Goal: Information Seeking & Learning: Learn about a topic

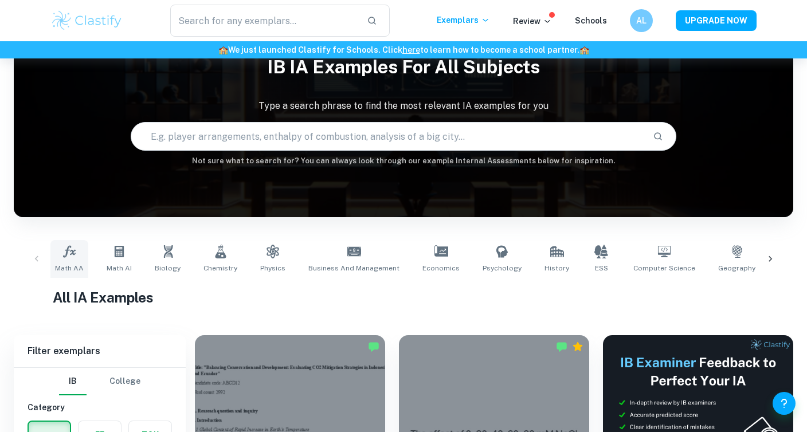
scroll to position [51, 0]
click at [117, 255] on icon at bounding box center [119, 252] width 14 height 14
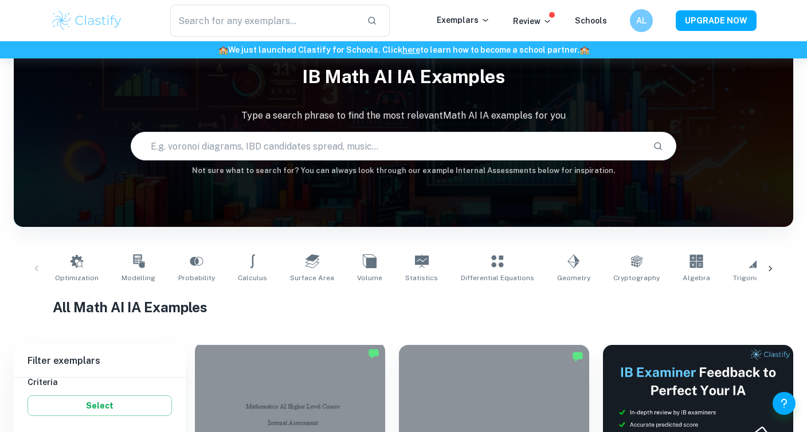
scroll to position [42, 0]
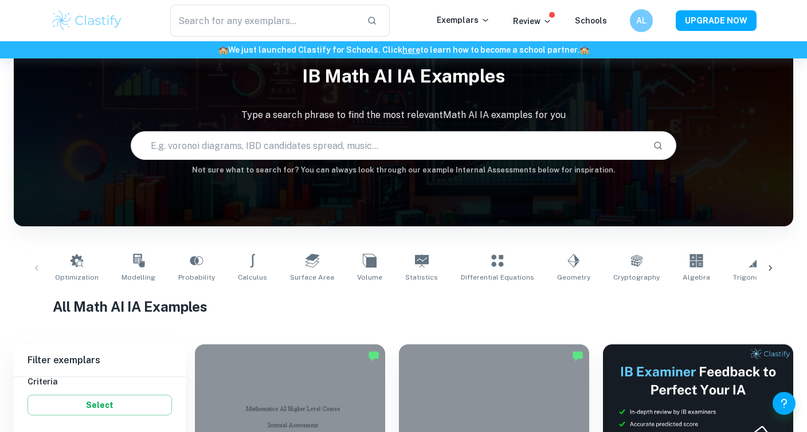
click at [36, 266] on div "Optimization Modelling Probability Calculus Surface Area Volume Statistics Diff…" at bounding box center [403, 268] width 761 height 38
click at [770, 265] on icon at bounding box center [770, 268] width 11 height 11
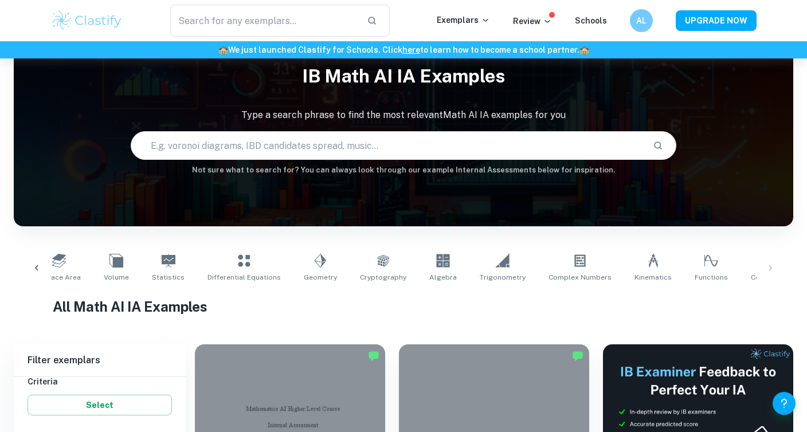
scroll to position [0, 253]
click at [770, 265] on div "Optimization Modelling Probability Calculus Surface Area Volume Statistics Diff…" at bounding box center [403, 268] width 761 height 38
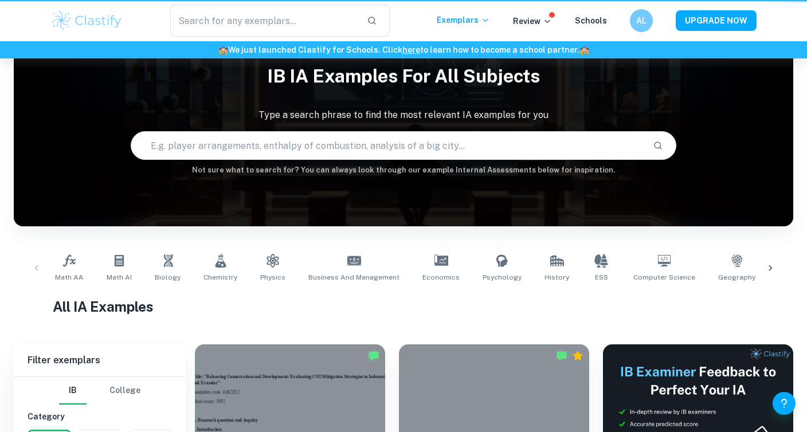
scroll to position [51, 0]
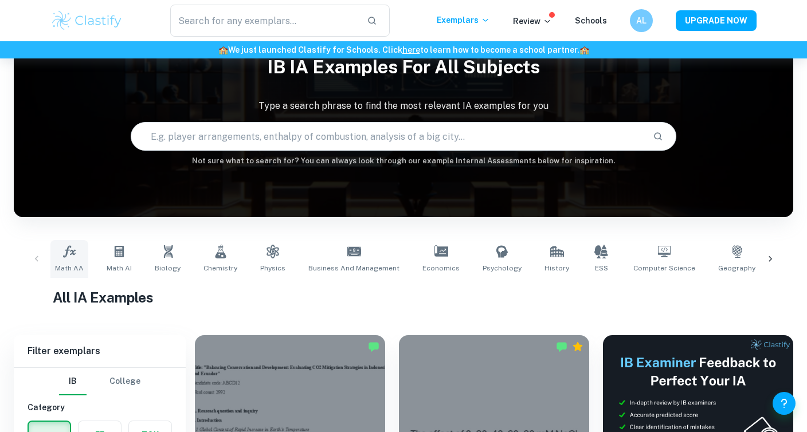
click at [75, 260] on link "Math AA" at bounding box center [69, 259] width 38 height 38
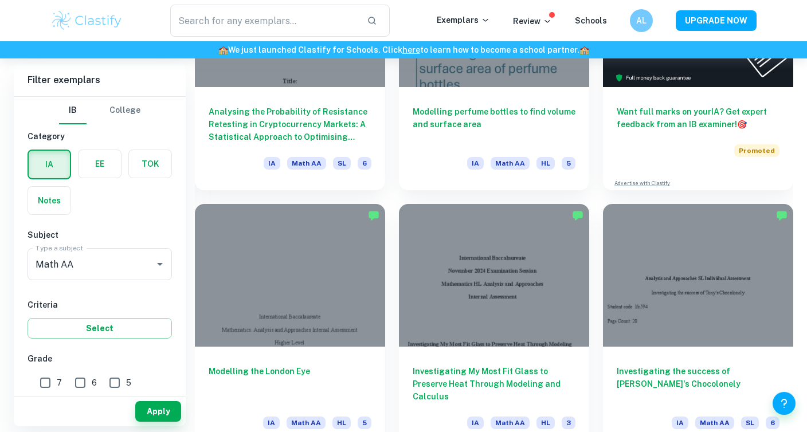
scroll to position [443, 0]
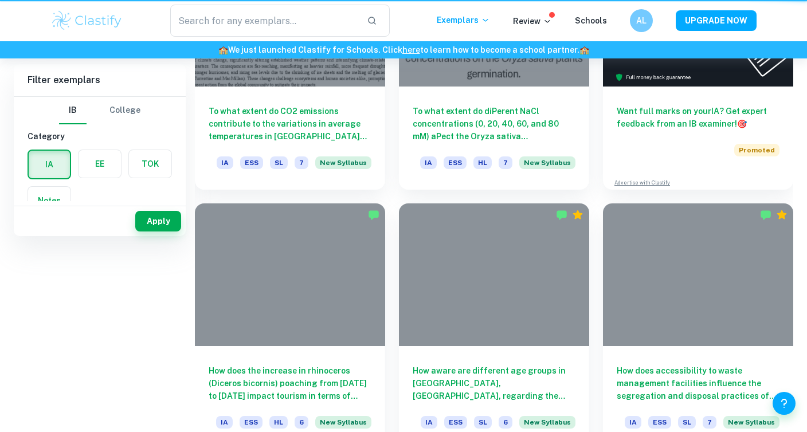
scroll to position [51, 0]
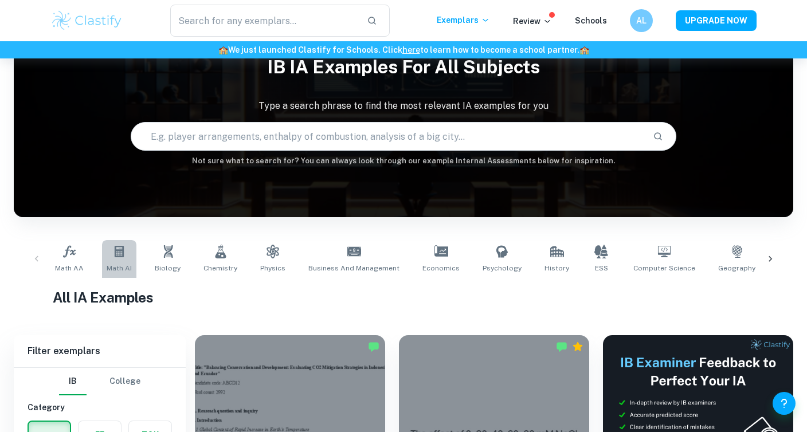
click at [124, 250] on icon at bounding box center [119, 252] width 14 height 14
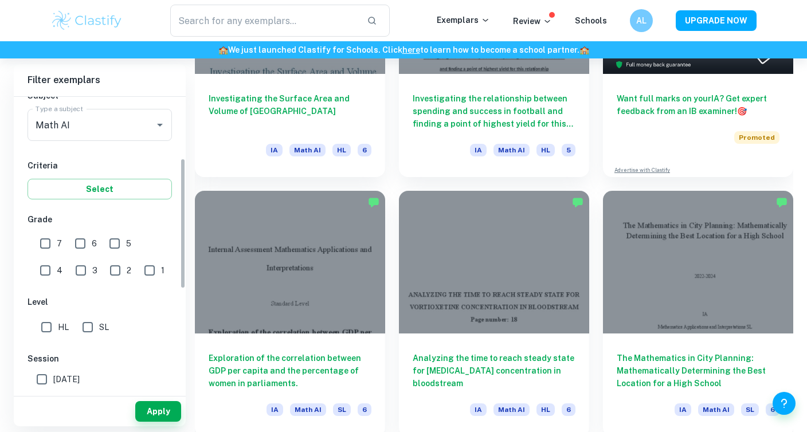
scroll to position [140, 0]
click at [48, 247] on input "7" at bounding box center [45, 243] width 23 height 23
checkbox input "true"
click at [86, 247] on input "6" at bounding box center [80, 243] width 23 height 23
checkbox input "true"
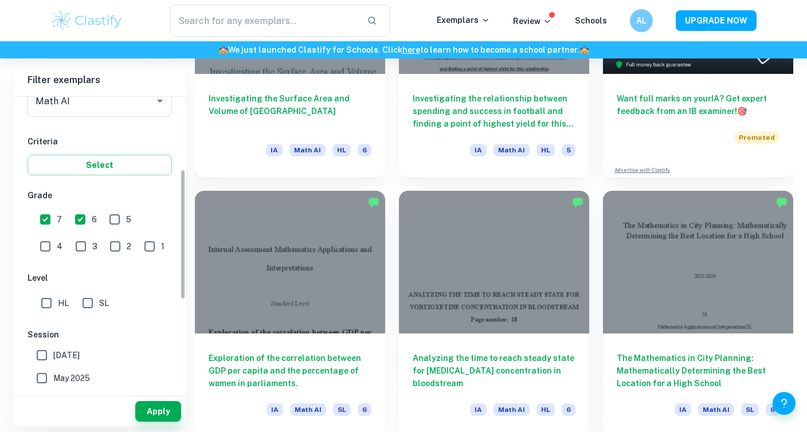
click at [44, 296] on input "HL" at bounding box center [46, 303] width 23 height 23
checkbox input "true"
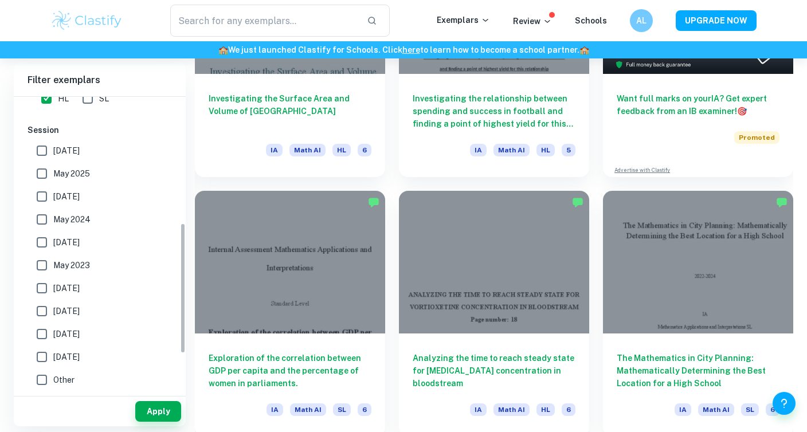
scroll to position [0, 0]
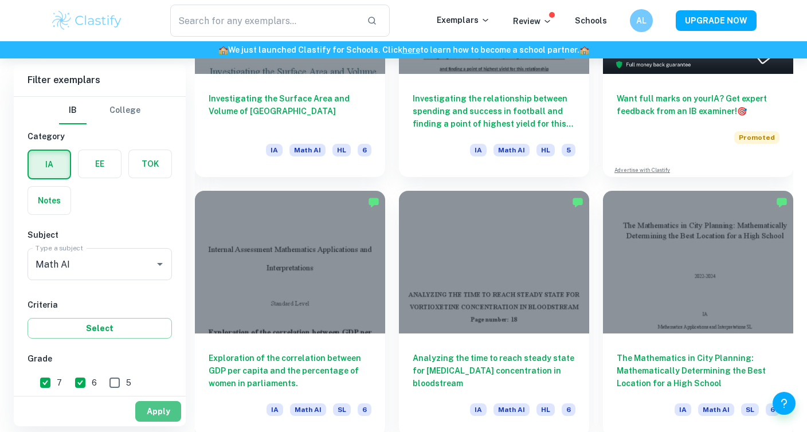
click at [151, 413] on button "Apply" at bounding box center [158, 411] width 46 height 21
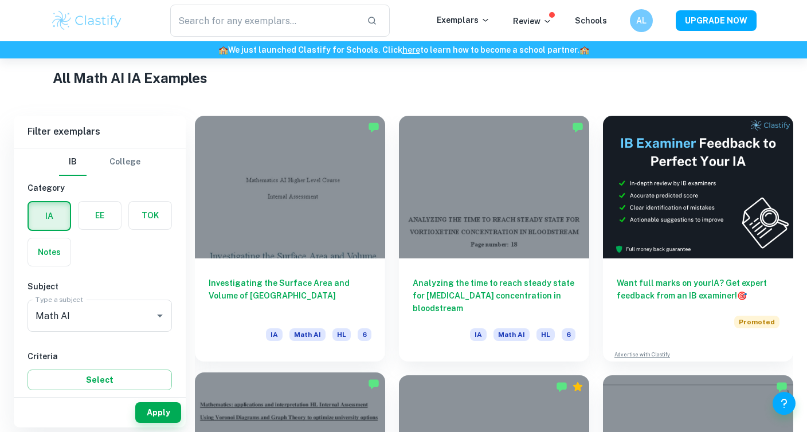
scroll to position [271, 0]
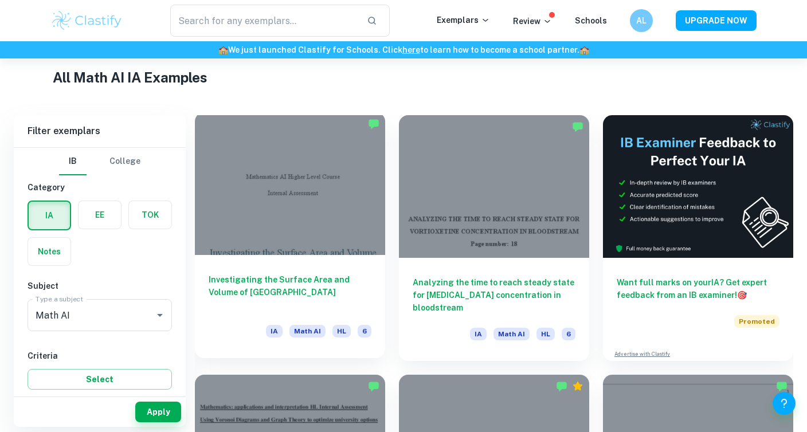
click at [334, 186] on div at bounding box center [290, 183] width 190 height 143
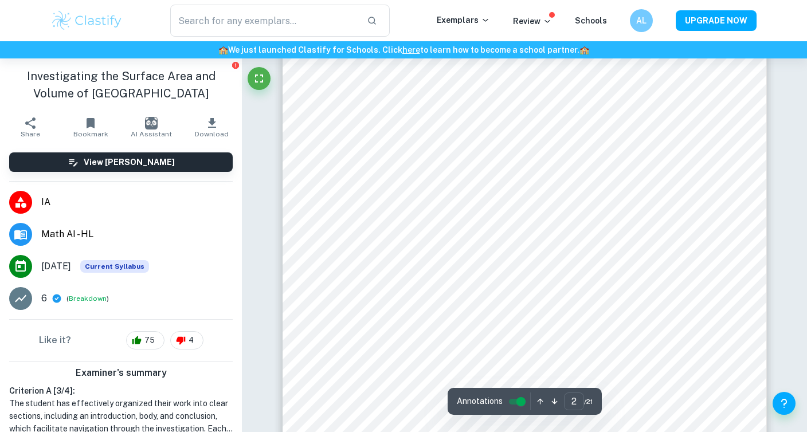
scroll to position [782, 0]
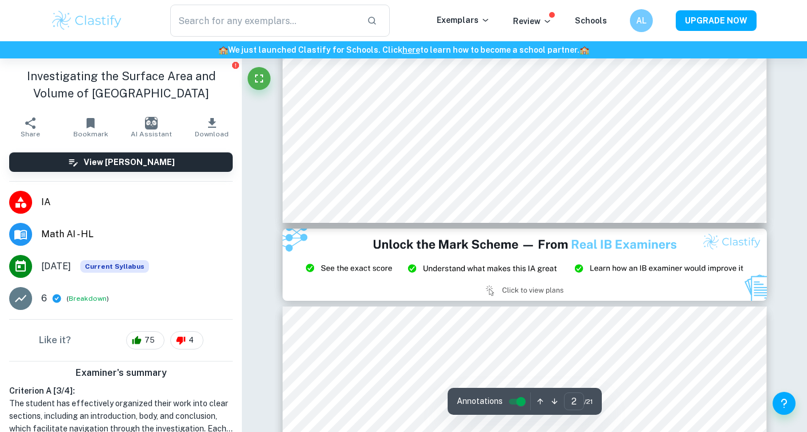
type input "3"
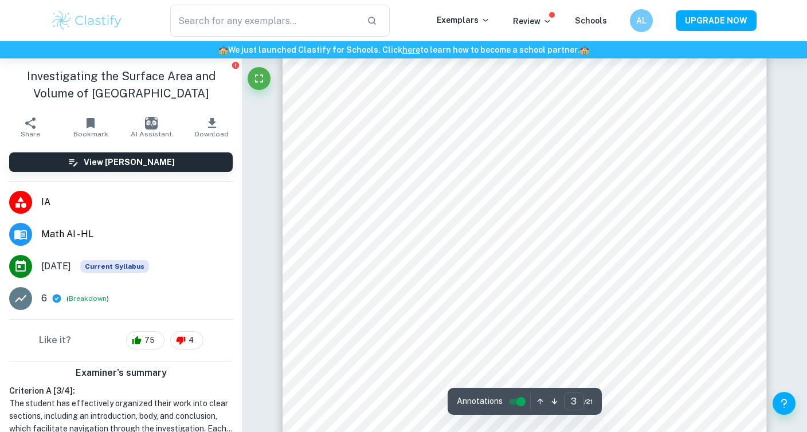
scroll to position [1473, 0]
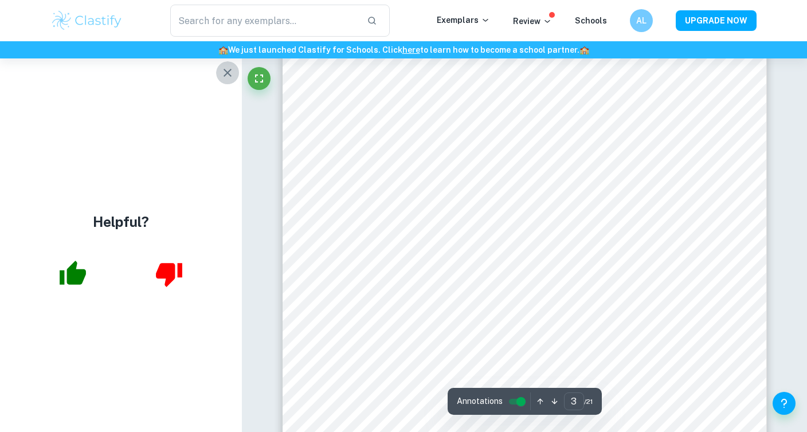
click at [228, 77] on icon "button" at bounding box center [228, 73] width 14 height 14
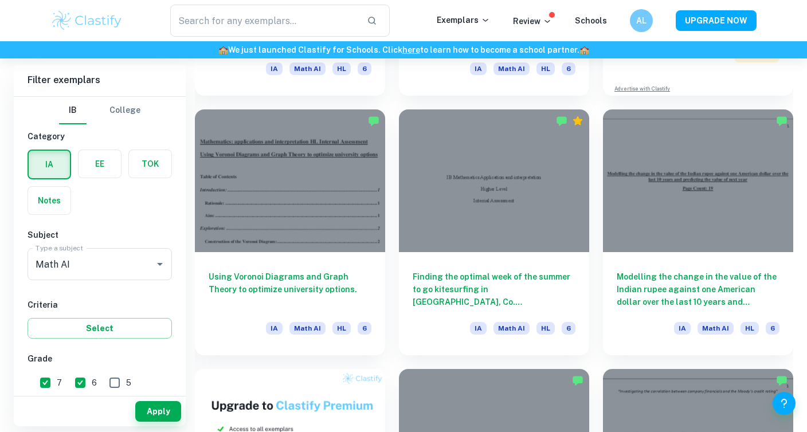
scroll to position [547, 0]
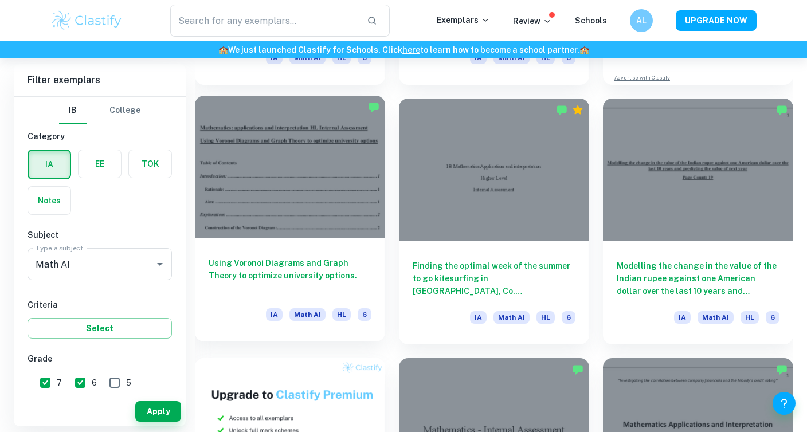
click at [346, 191] on div at bounding box center [290, 167] width 190 height 143
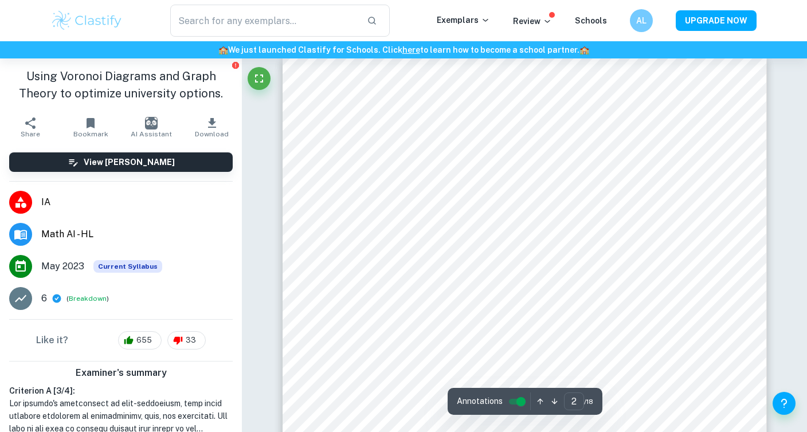
scroll to position [786, 0]
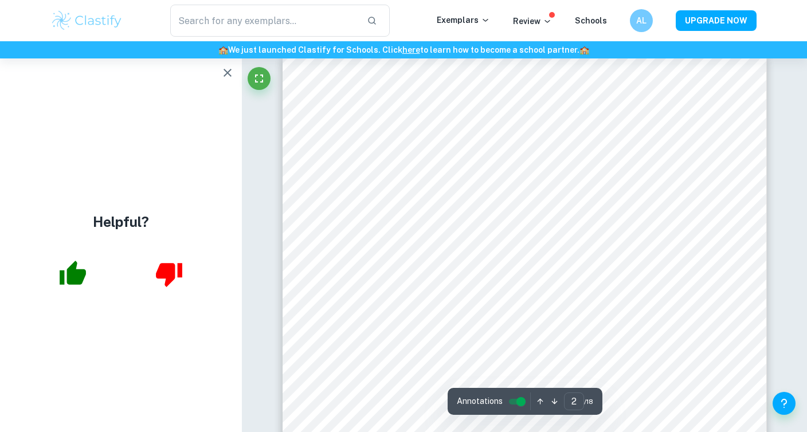
click at [226, 77] on icon "button" at bounding box center [228, 73] width 14 height 14
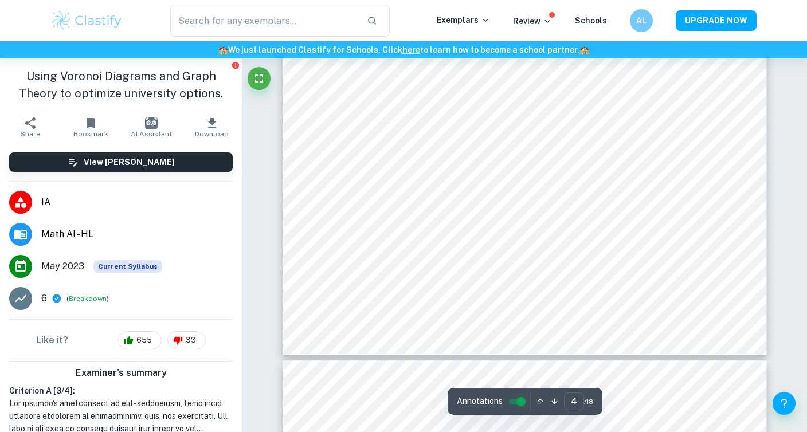
scroll to position [2620, 0]
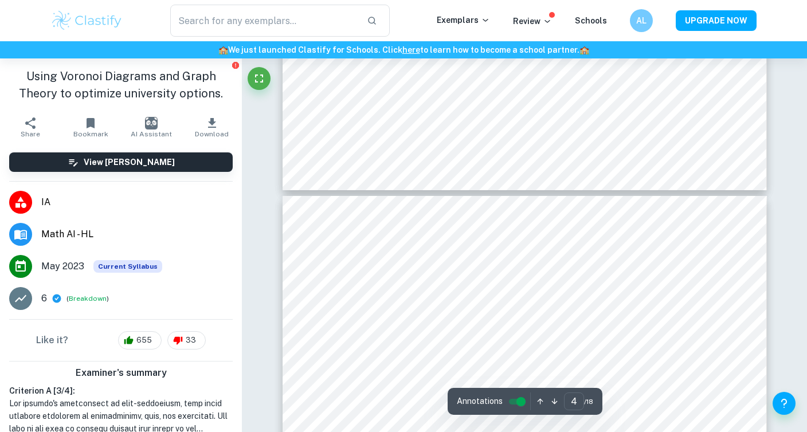
type input "5"
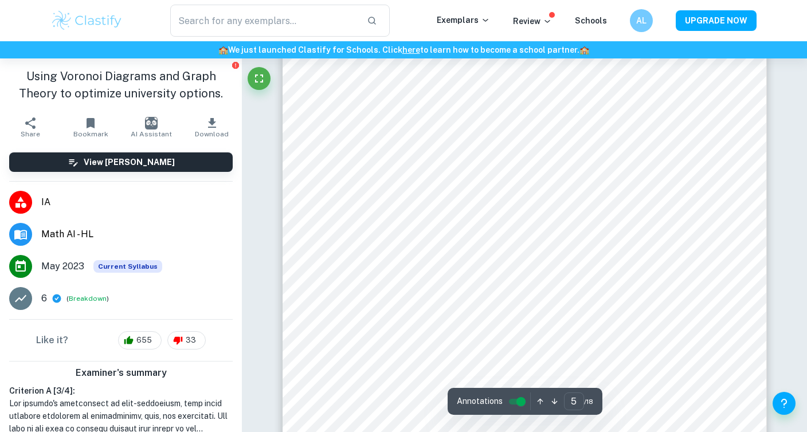
scroll to position [3285, 0]
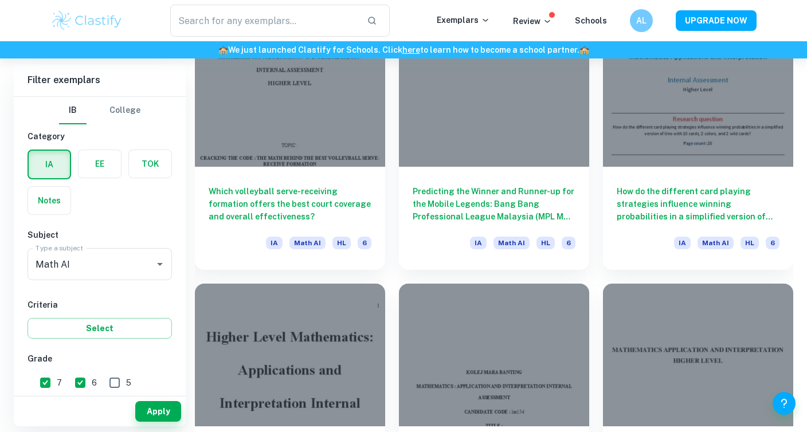
scroll to position [2438, 0]
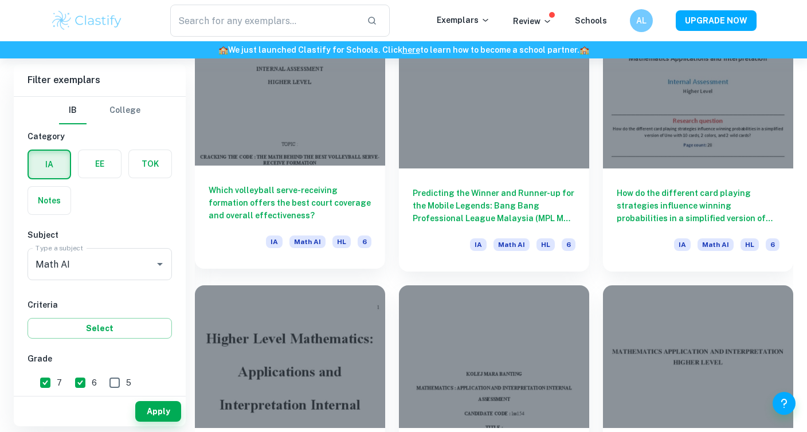
click at [335, 142] on div at bounding box center [290, 94] width 190 height 143
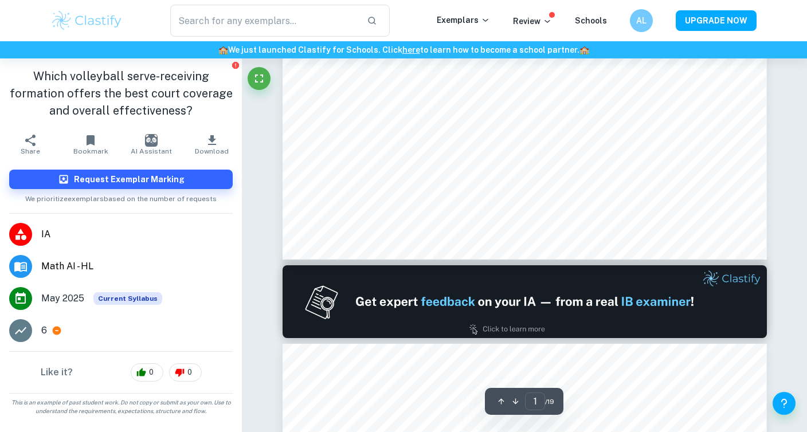
scroll to position [483, 0]
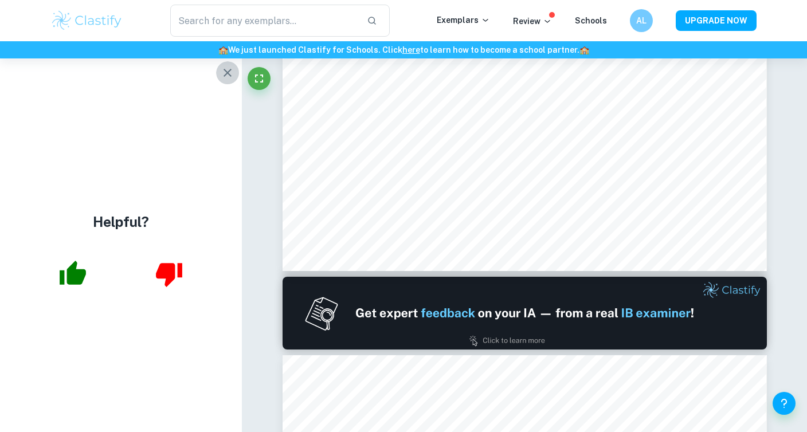
click at [226, 71] on icon "button" at bounding box center [228, 73] width 8 height 8
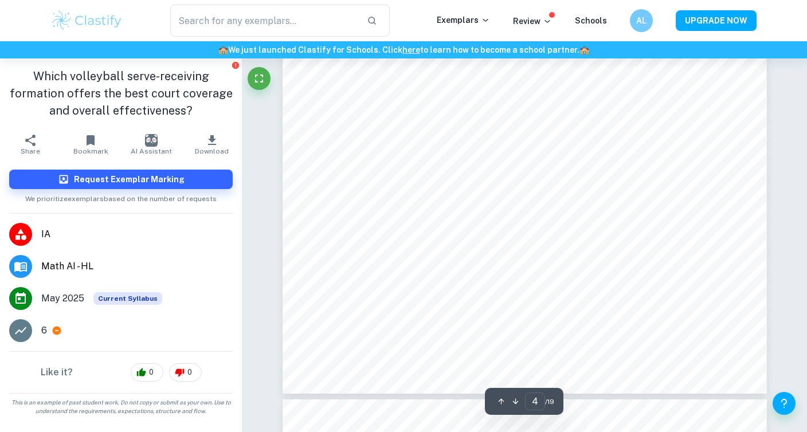
scroll to position [2586, 0]
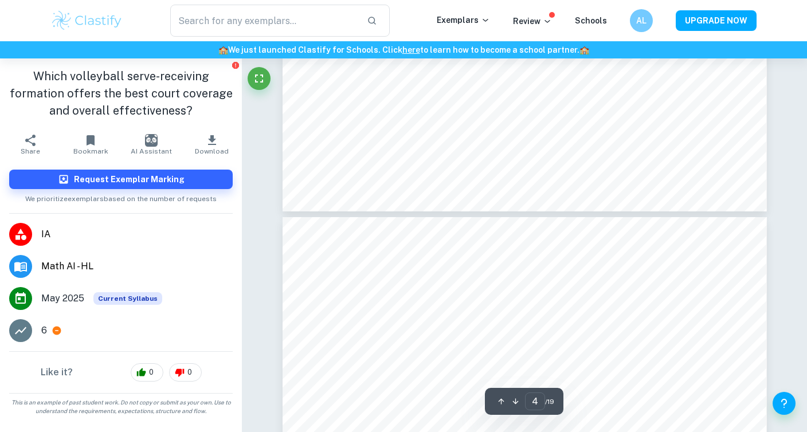
type input "5"
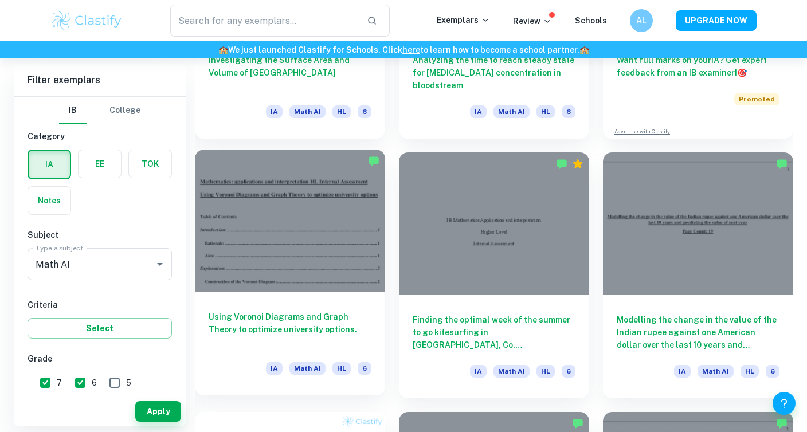
scroll to position [491, 0]
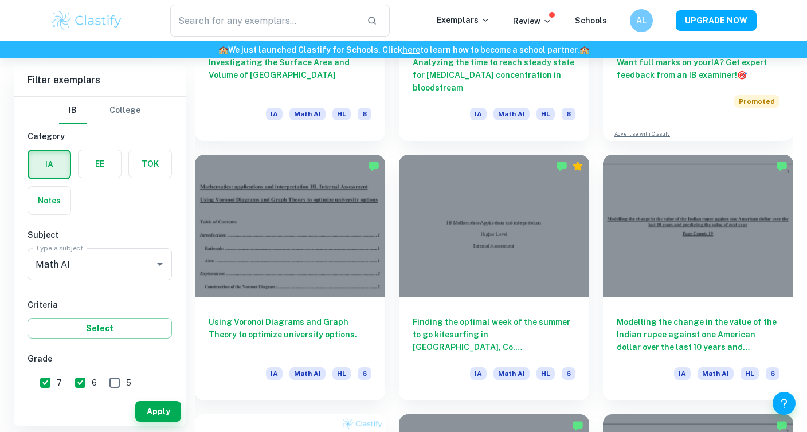
click at [595, 184] on div "Modelling the change in the value of the Indian rupee against one American doll…" at bounding box center [691, 271] width 204 height 260
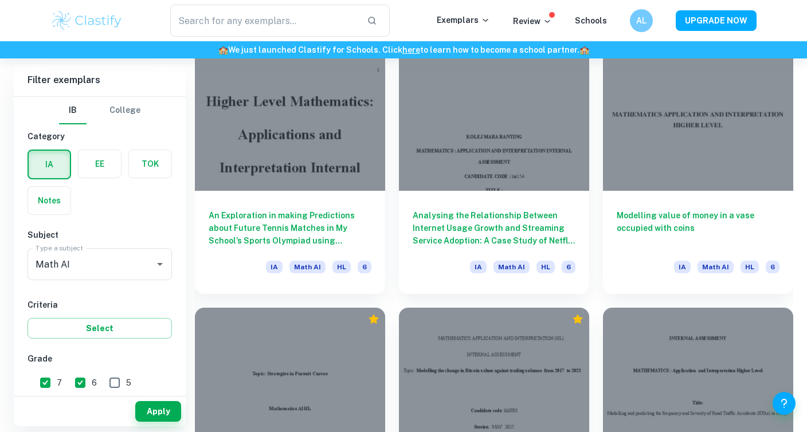
scroll to position [2797, 0]
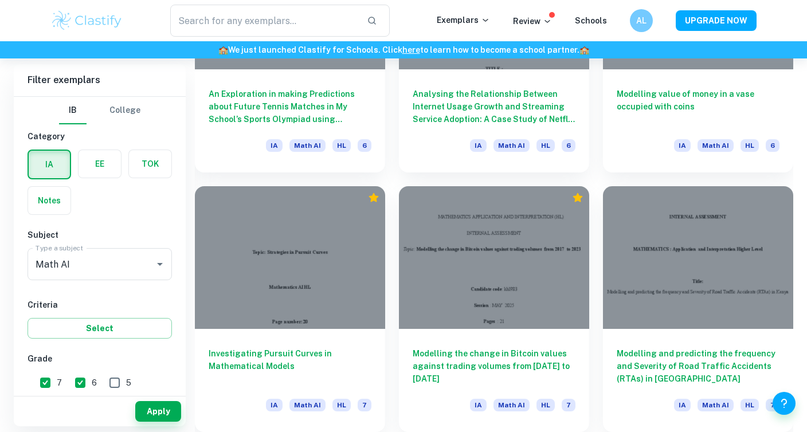
click at [598, 216] on div "Modelling and predicting the frequency and Severity of Road Traffic Accidents (…" at bounding box center [691, 303] width 204 height 260
click at [600, 226] on div "Modelling and predicting the frequency and Severity of Road Traffic Accidents (…" at bounding box center [691, 303] width 204 height 260
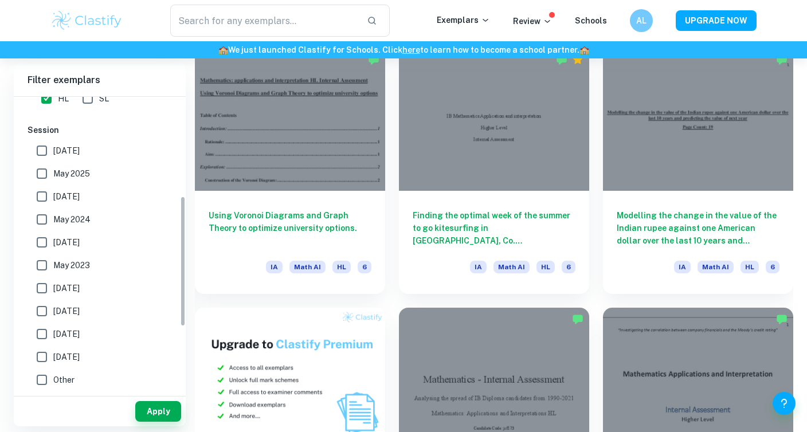
scroll to position [0, 0]
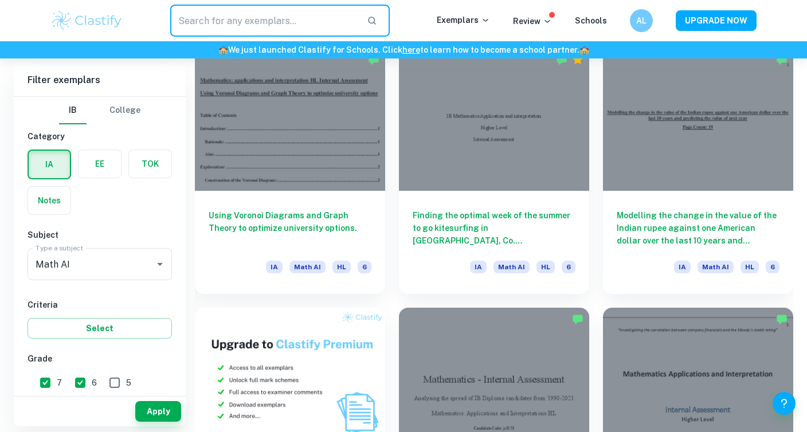
click at [231, 22] on input "text" at bounding box center [263, 21] width 187 height 32
type input "volleyball"
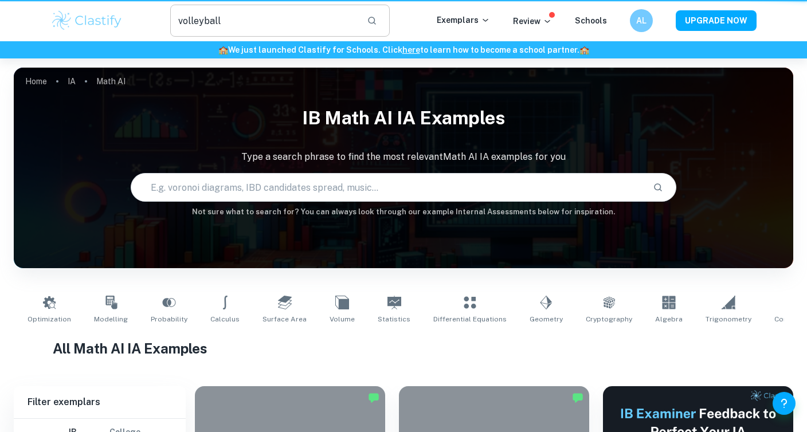
scroll to position [598, 0]
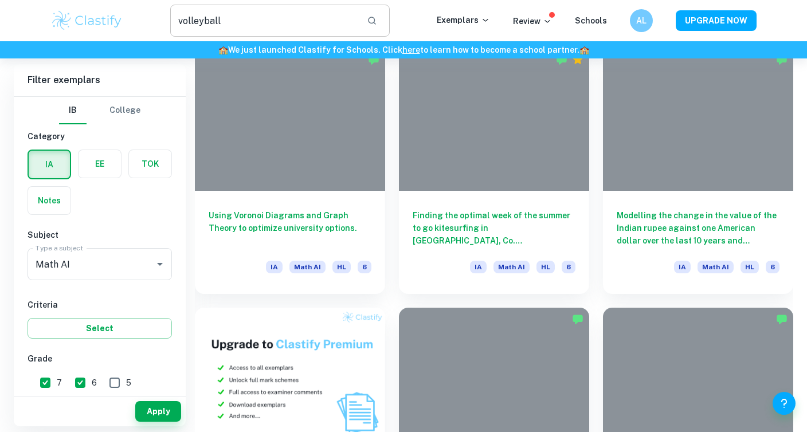
click at [263, 16] on input "volleyball" at bounding box center [263, 21] width 187 height 32
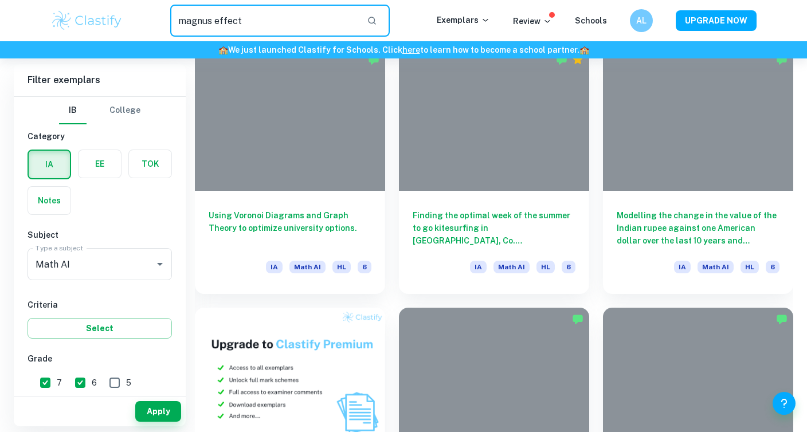
type input "magnus effect"
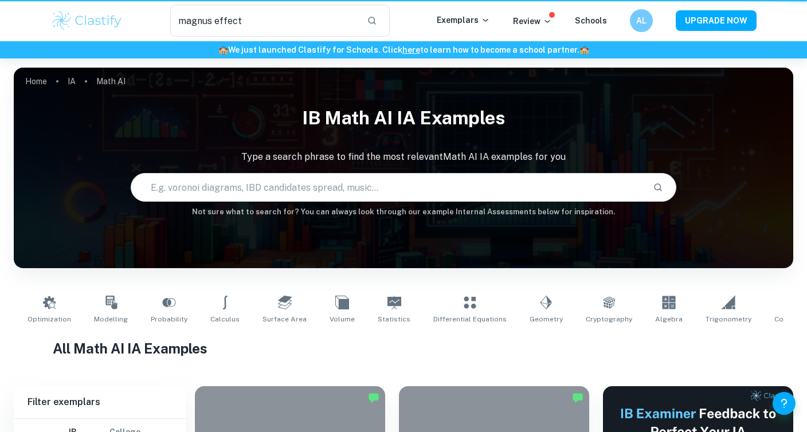
scroll to position [598, 0]
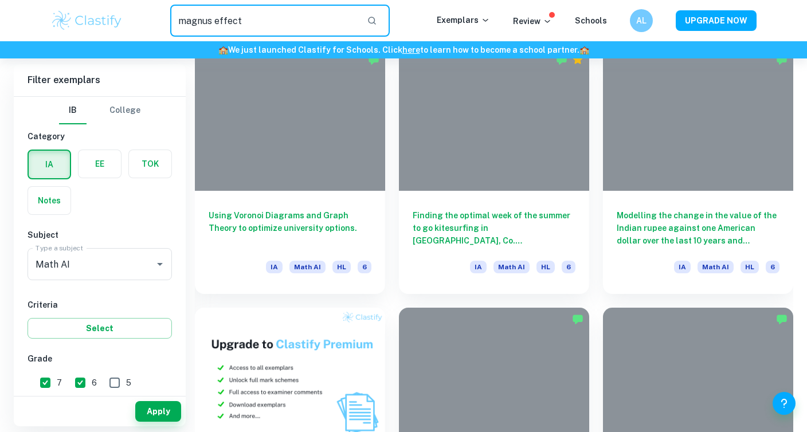
click at [233, 19] on input "magnus effect" at bounding box center [263, 21] width 187 height 32
type input "basketball"
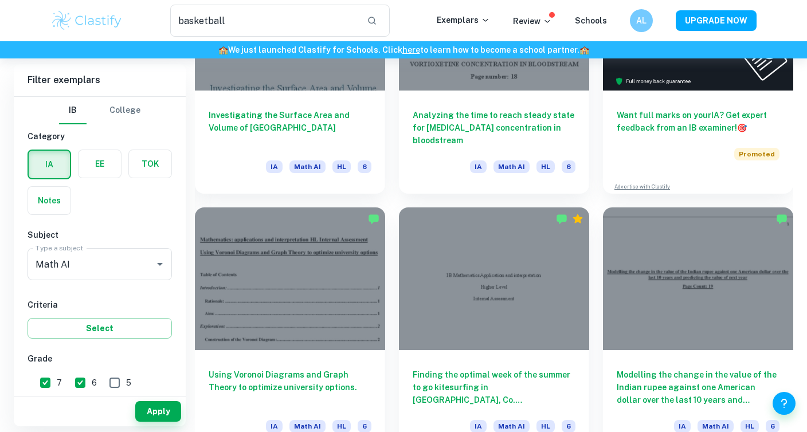
scroll to position [421, 0]
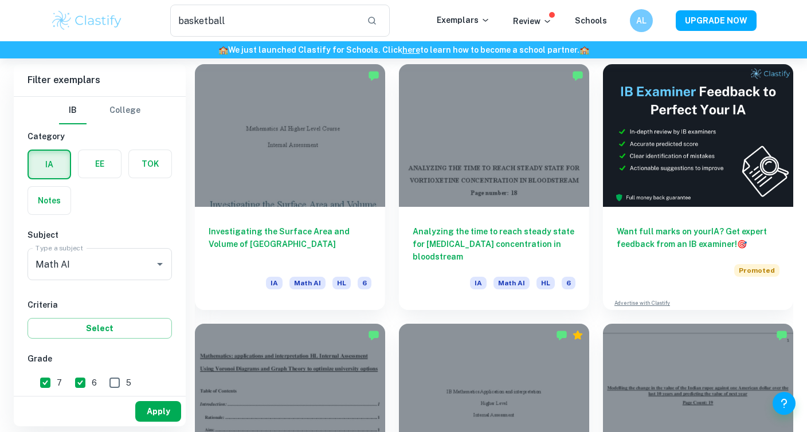
click at [152, 416] on button "Apply" at bounding box center [158, 411] width 46 height 21
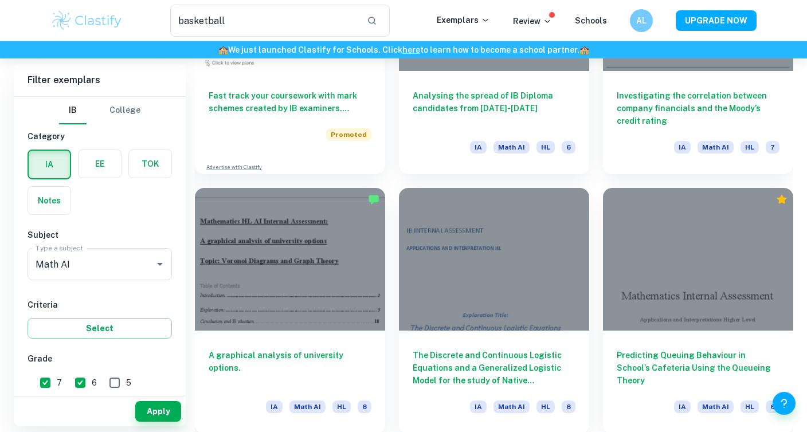
scroll to position [980, 0]
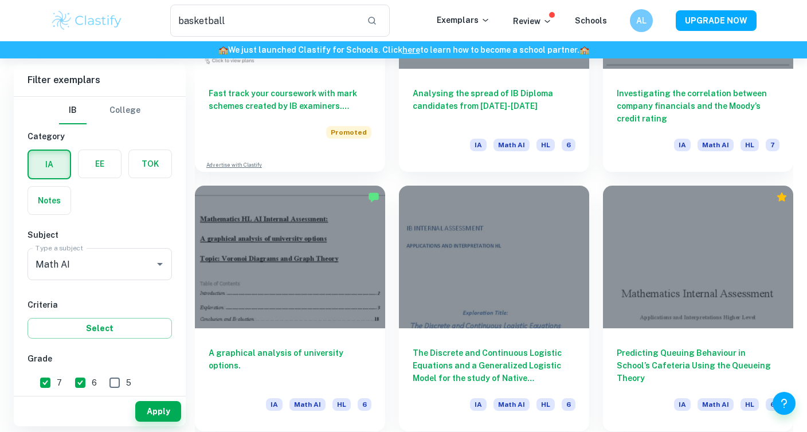
click at [101, 16] on img at bounding box center [86, 20] width 73 height 23
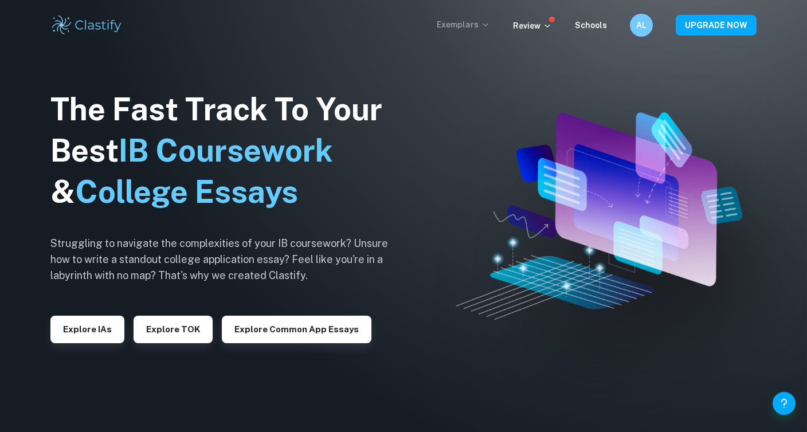
click at [461, 29] on p "Exemplars" at bounding box center [463, 24] width 53 height 13
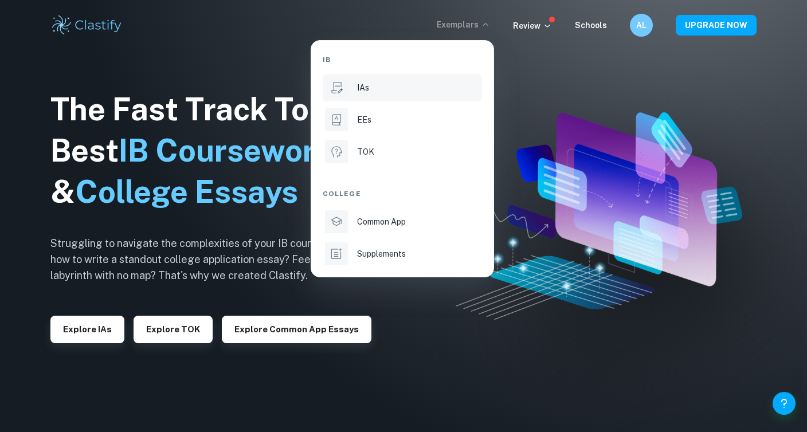
click at [410, 93] on div "IAs" at bounding box center [418, 87] width 123 height 13
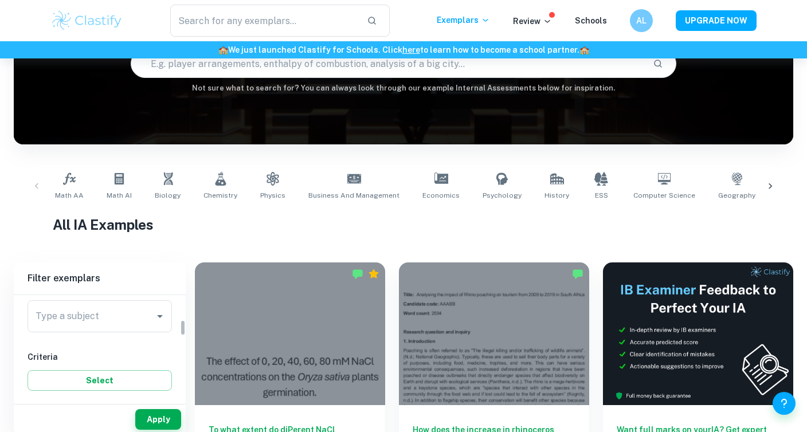
scroll to position [128, 0]
click at [68, 332] on div "Type a subject Type a subject" at bounding box center [100, 334] width 144 height 32
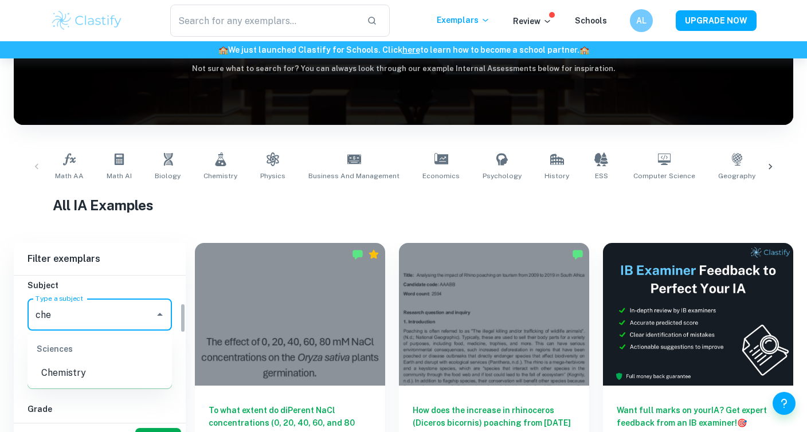
scroll to position [171, 0]
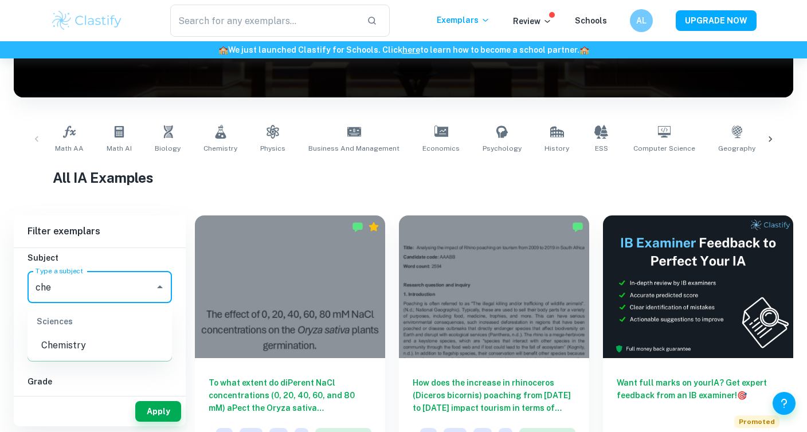
click at [64, 346] on li "Chemistry" at bounding box center [100, 345] width 144 height 21
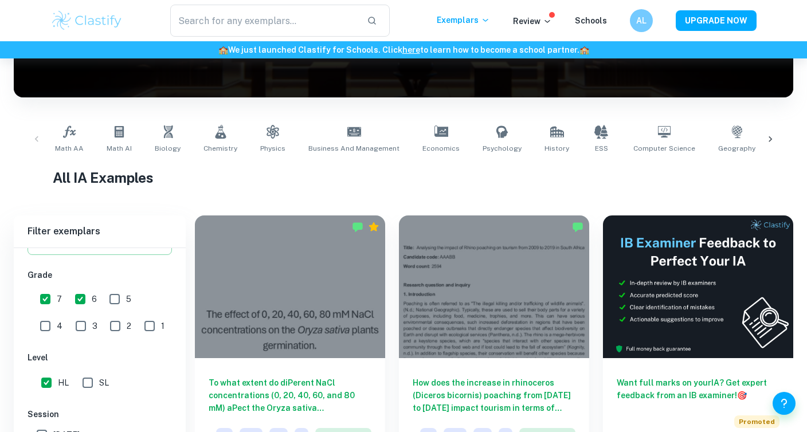
scroll to position [253, 0]
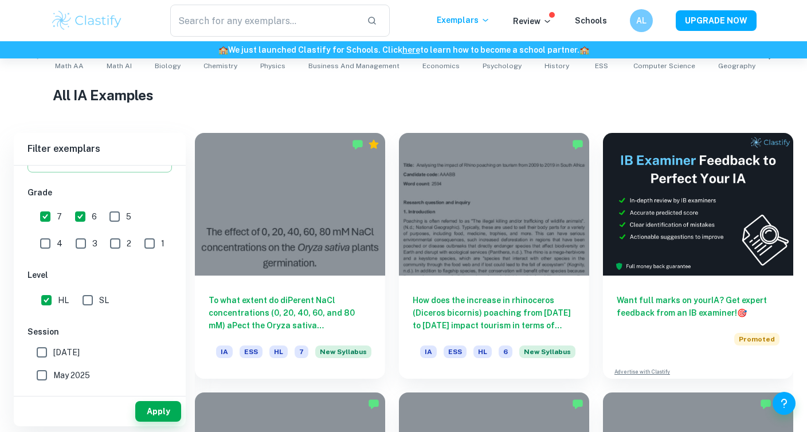
type input "Chemistry"
click at [88, 305] on input "SL" at bounding box center [87, 300] width 23 height 23
checkbox input "true"
click at [44, 302] on input "HL" at bounding box center [46, 300] width 23 height 23
checkbox input "false"
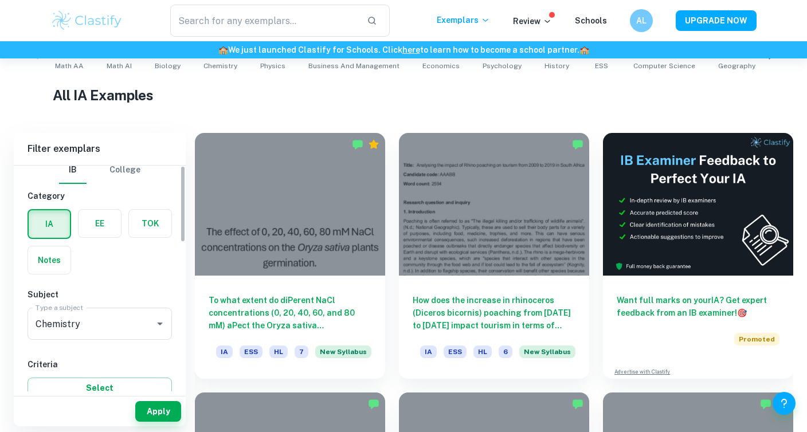
scroll to position [0, 0]
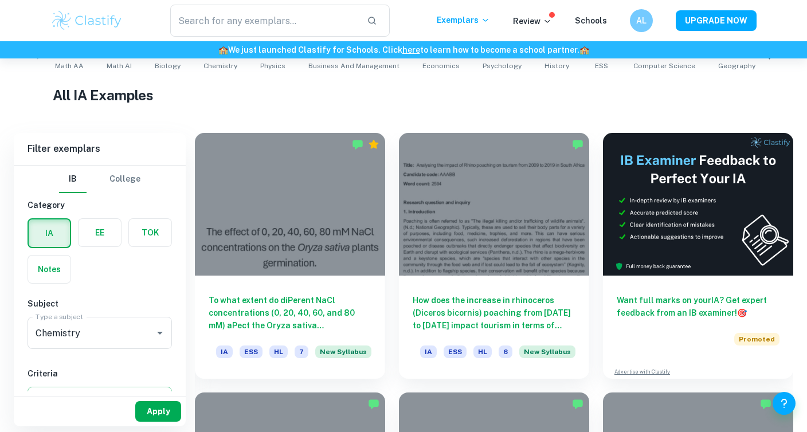
click at [156, 413] on button "Apply" at bounding box center [158, 411] width 46 height 21
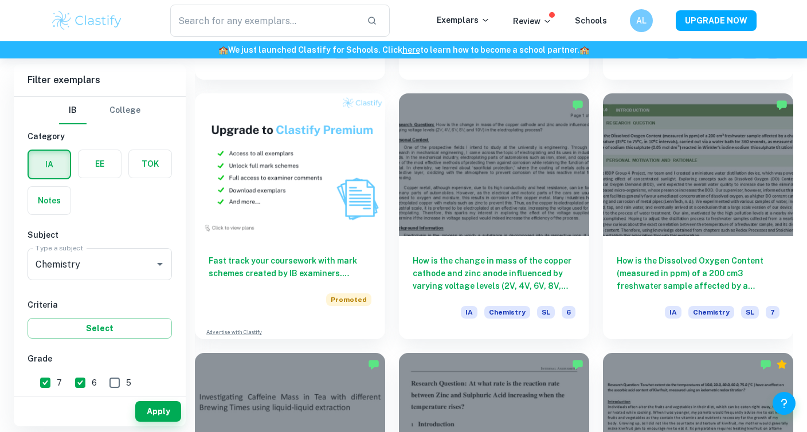
scroll to position [815, 0]
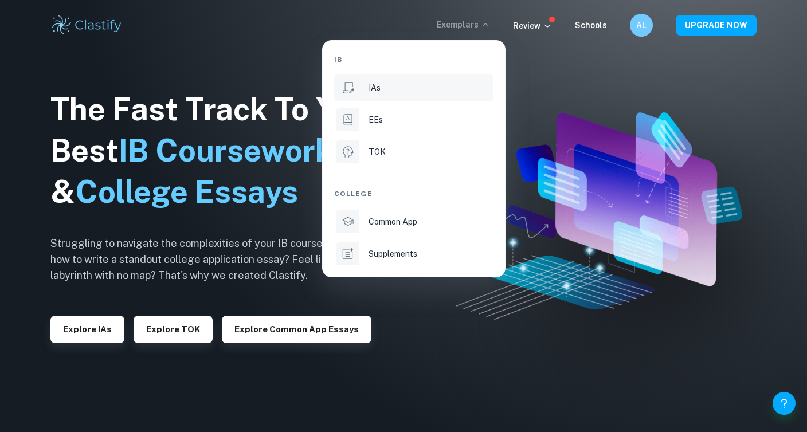
click at [423, 95] on li "IAs" at bounding box center [413, 88] width 159 height 28
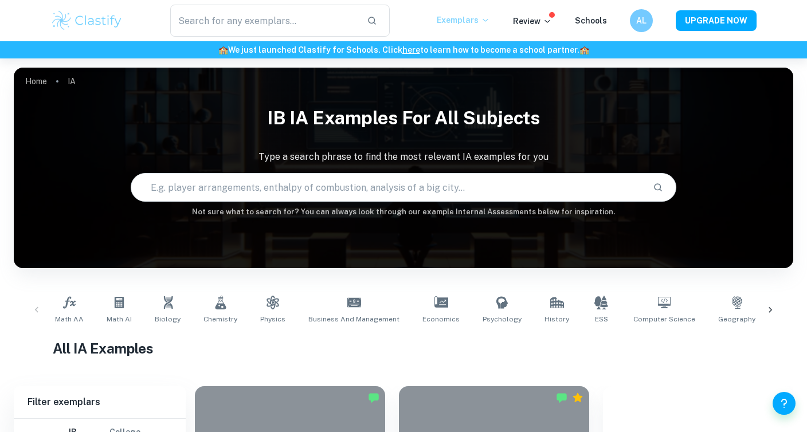
click at [467, 19] on p "Exemplars" at bounding box center [463, 20] width 53 height 13
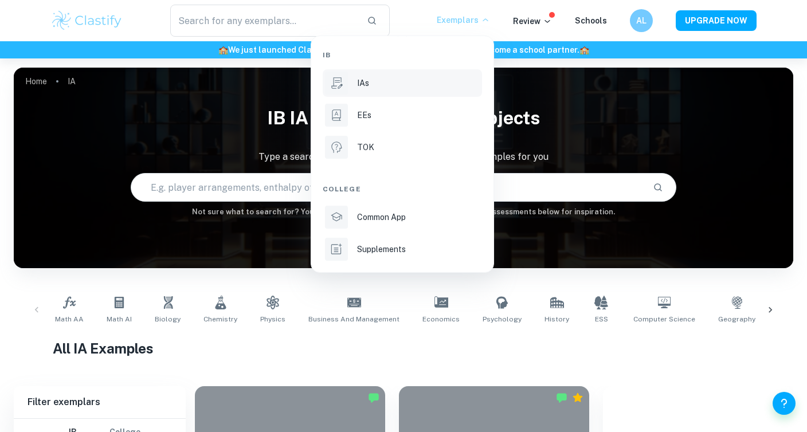
click at [384, 121] on div "EEs" at bounding box center [418, 115] width 123 height 13
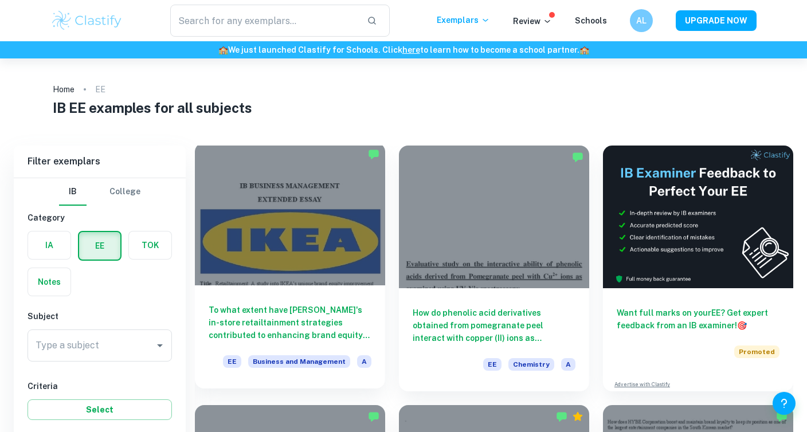
scroll to position [109, 0]
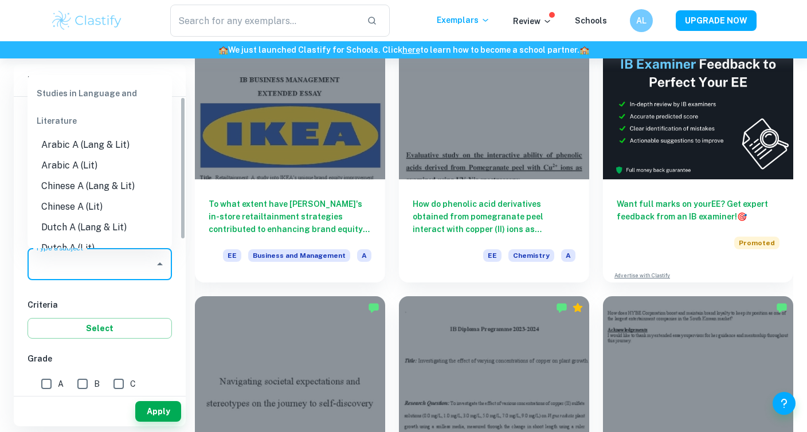
click at [69, 275] on input "Type a subject" at bounding box center [91, 264] width 117 height 22
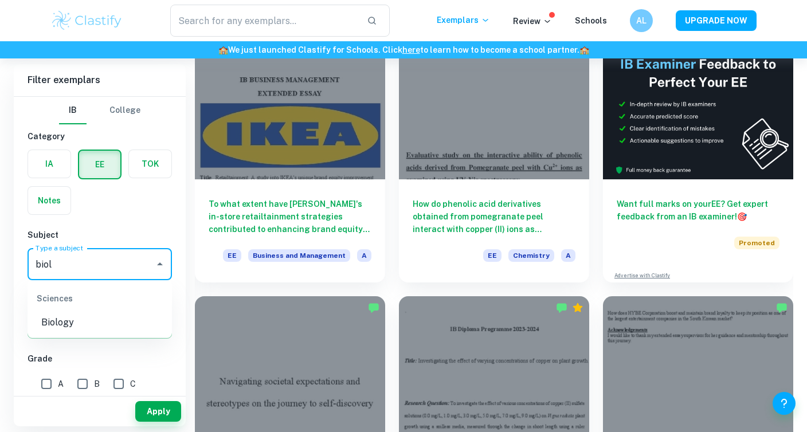
click at [89, 323] on li "Biology" at bounding box center [100, 322] width 144 height 21
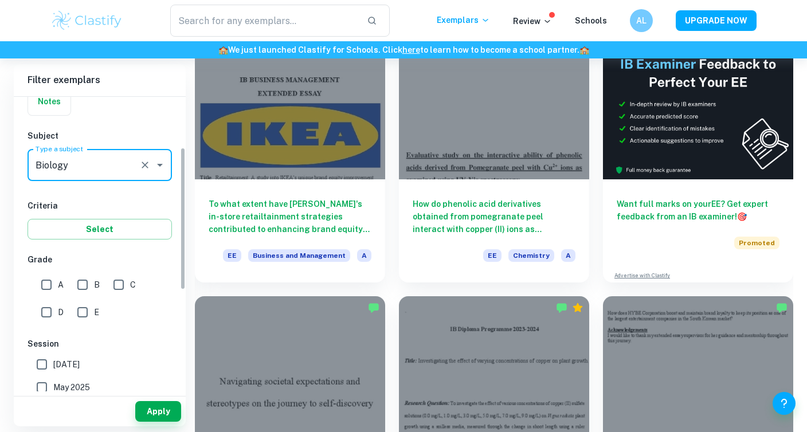
scroll to position [97, 0]
type input "Biology"
click at [49, 293] on input "A" at bounding box center [46, 287] width 23 height 23
checkbox input "true"
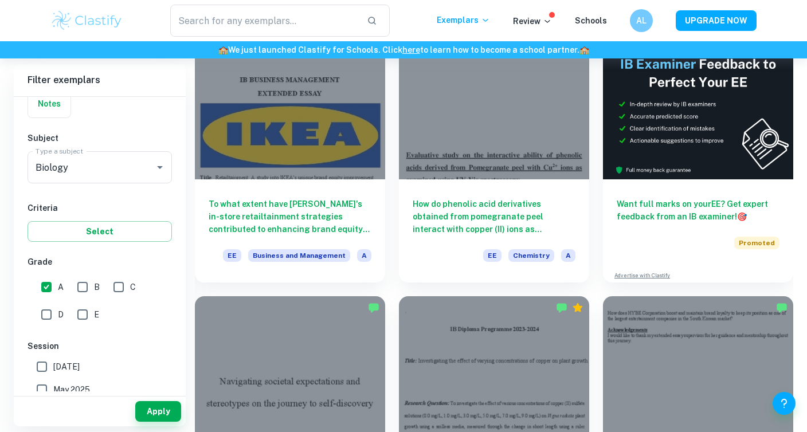
click at [79, 292] on input "B" at bounding box center [82, 287] width 23 height 23
checkbox input "true"
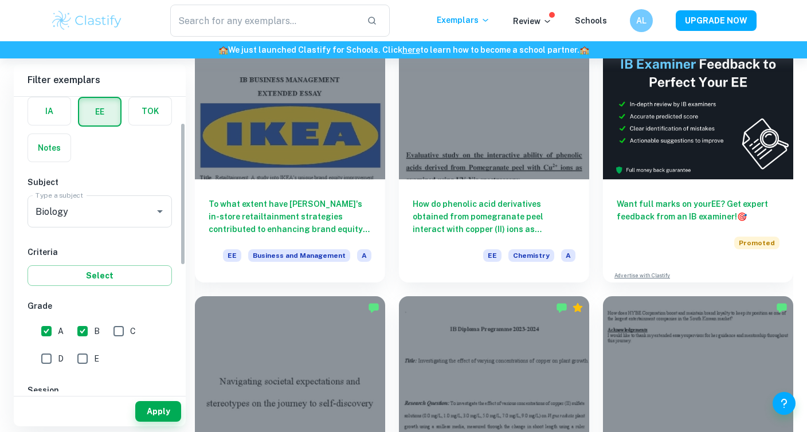
scroll to position [53, 0]
click at [96, 279] on button "Select" at bounding box center [100, 275] width 144 height 21
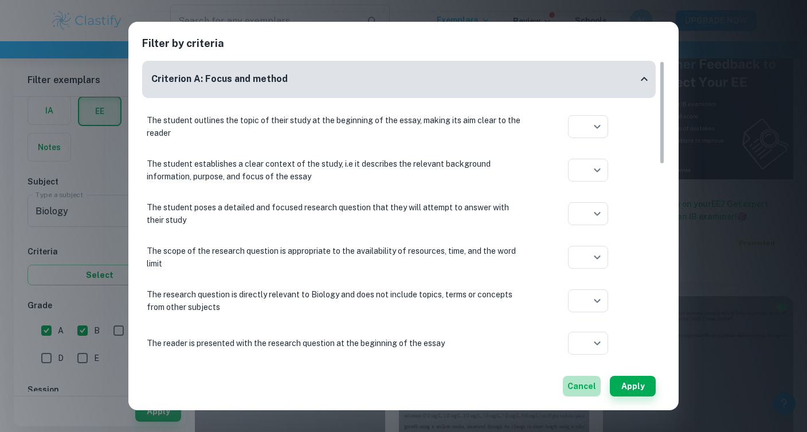
click at [580, 386] on button "Cancel" at bounding box center [582, 386] width 38 height 21
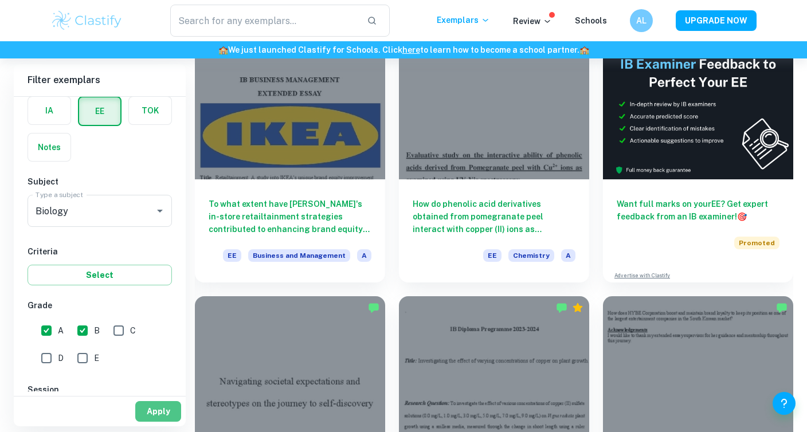
click at [158, 406] on button "Apply" at bounding box center [158, 411] width 46 height 21
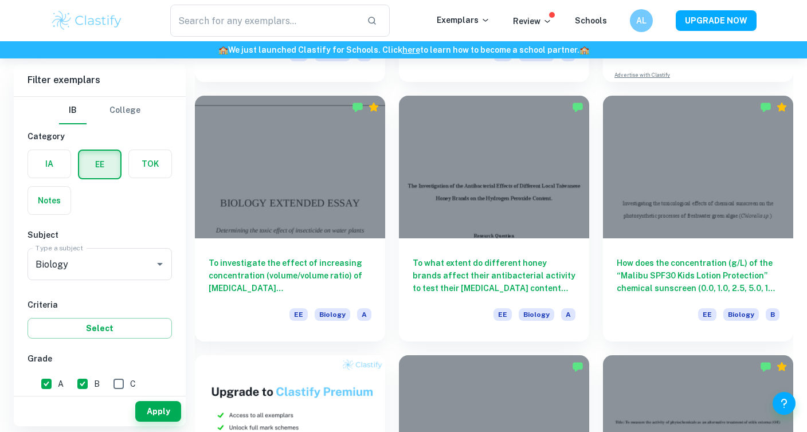
scroll to position [310, 0]
click at [238, 27] on input "text" at bounding box center [263, 21] width 187 height 32
paste input "Will there be differences in complete neutralization enthalpy change ?"
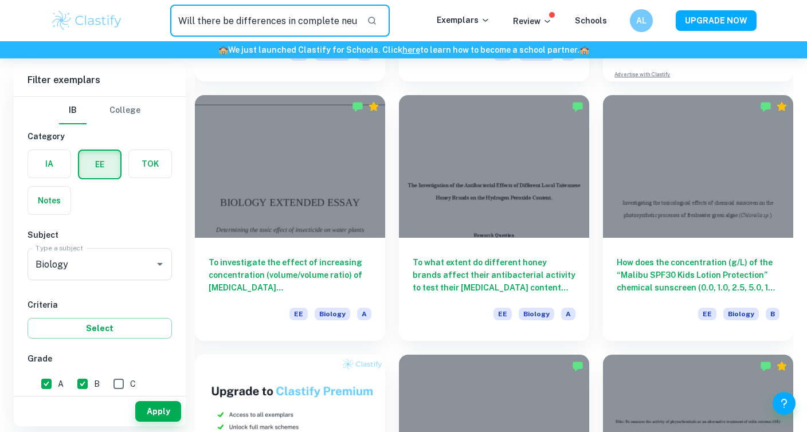
scroll to position [0, 116]
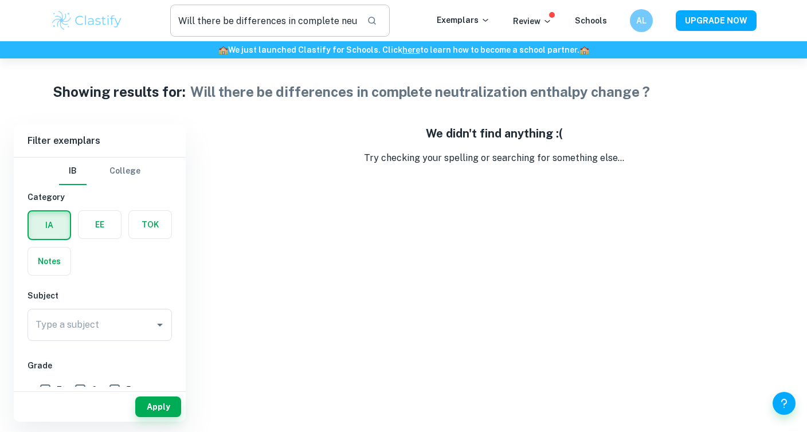
click at [358, 21] on input "Will there be differences in complete neutralization enthalpy change ?" at bounding box center [263, 21] width 187 height 32
click at [377, 20] on icon "button" at bounding box center [372, 20] width 10 height 10
click at [291, 19] on input "Will there be differences in complete neutralization enthalpy change ?" at bounding box center [263, 21] width 187 height 32
drag, startPoint x: 291, startPoint y: 19, endPoint x: 143, endPoint y: 19, distance: 147.3
click at [143, 19] on div "Will there be differences in complete neutralization enthalpy change ? ​" at bounding box center [280, 21] width 314 height 32
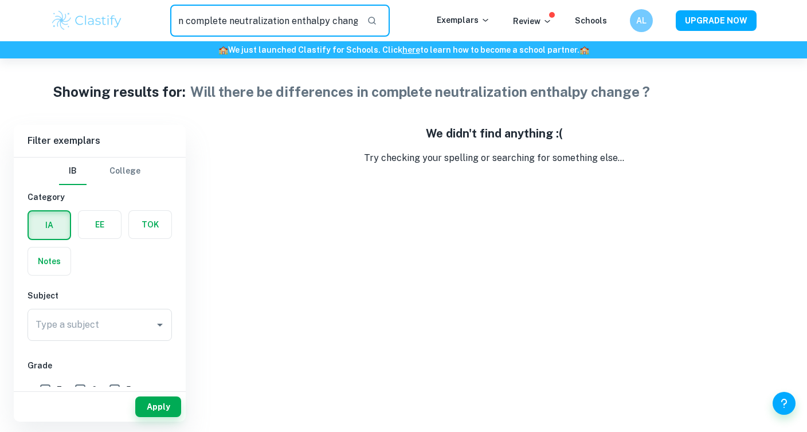
click at [187, 17] on input "n complete neutralization enthalpy change ?" at bounding box center [263, 21] width 187 height 32
click at [358, 22] on input "complete neutralization enthalpy change ?" at bounding box center [263, 21] width 187 height 32
drag, startPoint x: 281, startPoint y: 20, endPoint x: 397, endPoint y: 32, distance: 115.8
click at [397, 32] on div "complete neutralization enthalpy change ​" at bounding box center [280, 21] width 314 height 32
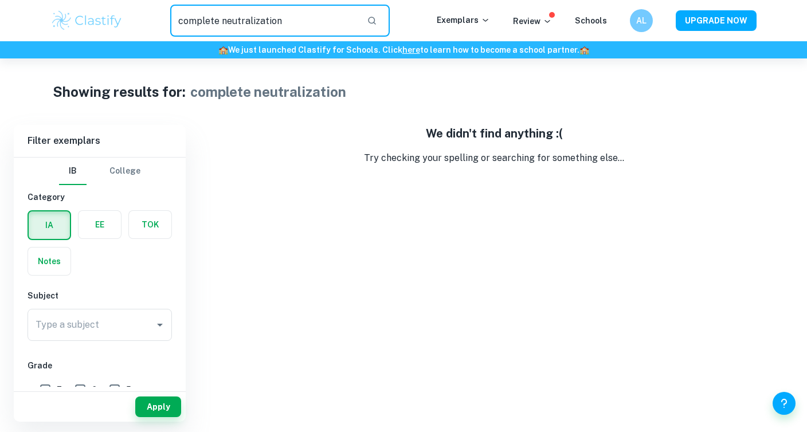
drag, startPoint x: 303, startPoint y: 25, endPoint x: 225, endPoint y: 24, distance: 78.5
click at [225, 24] on input "complete neutralization" at bounding box center [263, 21] width 187 height 32
click at [216, 26] on input "complete neutralization" at bounding box center [263, 21] width 187 height 32
drag, startPoint x: 218, startPoint y: 25, endPoint x: 180, endPoint y: 23, distance: 37.9
click at [180, 23] on input "complete neutralization" at bounding box center [263, 21] width 187 height 32
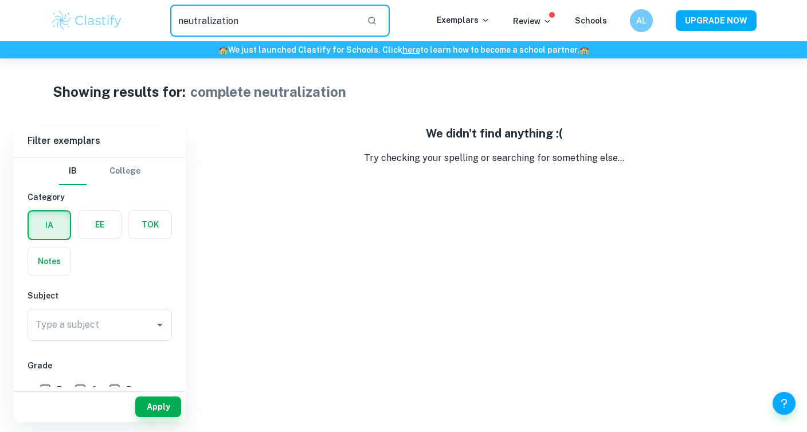
type input "neutralization"
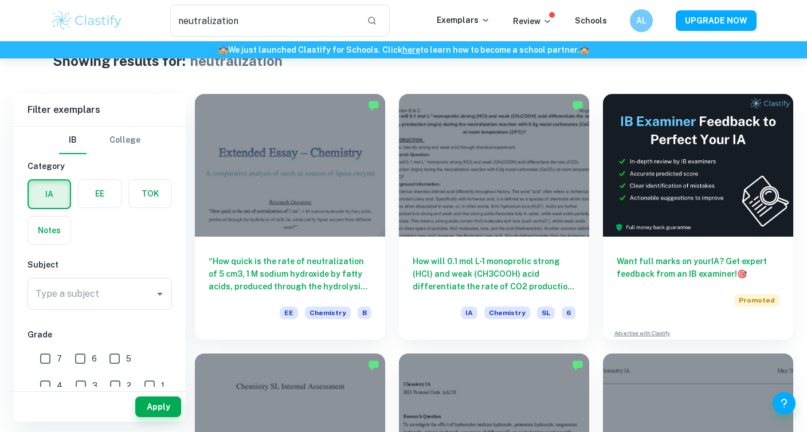
scroll to position [28, 0]
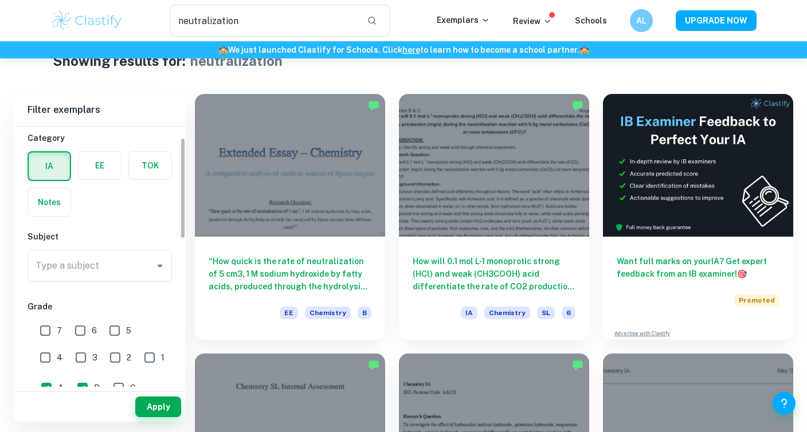
click at [73, 263] on div "Type a subject Type a subject" at bounding box center [100, 266] width 144 height 32
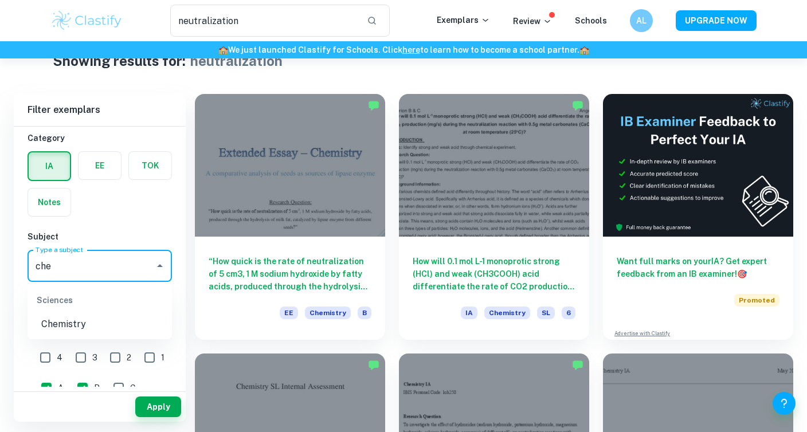
click at [66, 322] on li "Chemistry" at bounding box center [100, 324] width 144 height 21
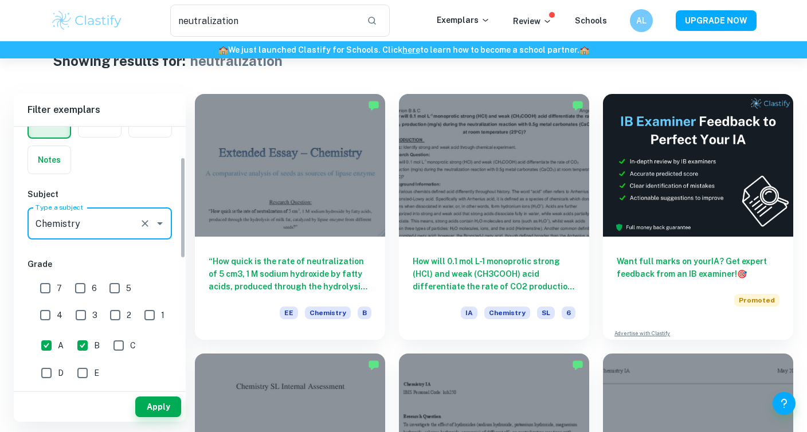
scroll to position [84, 0]
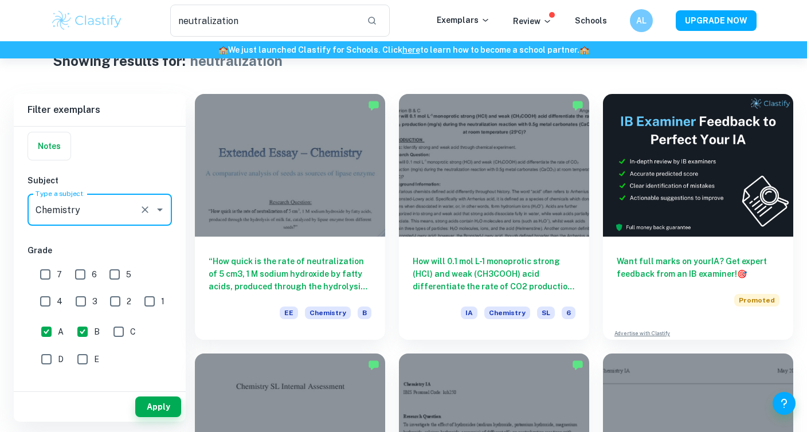
type input "Chemistry"
click at [50, 335] on input "A" at bounding box center [46, 331] width 23 height 23
checkbox input "false"
click at [74, 335] on input "B" at bounding box center [82, 331] width 23 height 23
checkbox input "false"
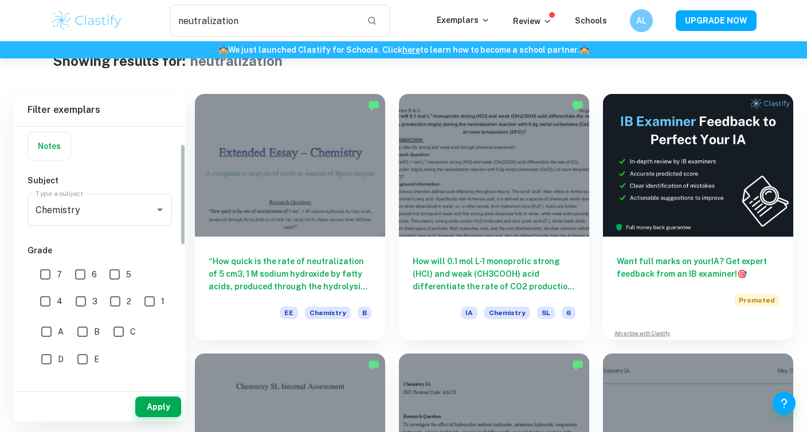
scroll to position [0, 0]
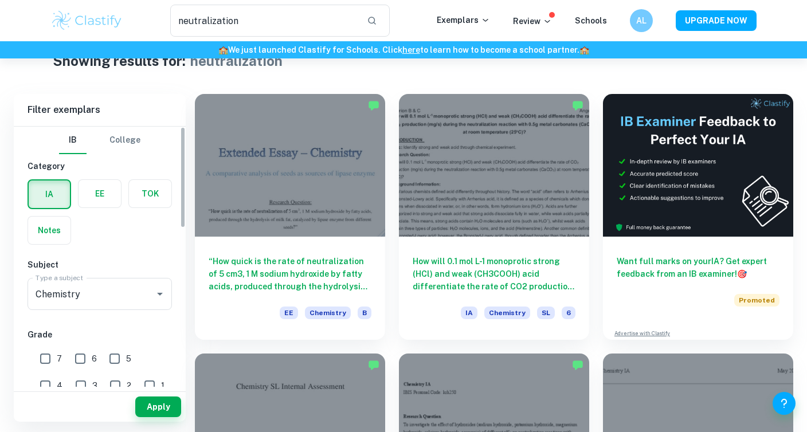
click at [96, 189] on label "button" at bounding box center [100, 194] width 42 height 28
click at [0, 0] on input "radio" at bounding box center [0, 0] width 0 height 0
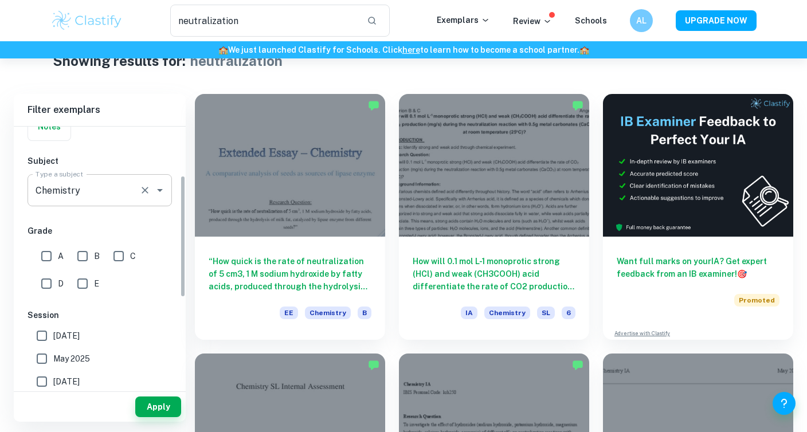
scroll to position [104, 0]
click at [46, 250] on input "A" at bounding box center [46, 255] width 23 height 23
checkbox input "true"
click at [79, 251] on input "B" at bounding box center [82, 255] width 23 height 23
checkbox input "true"
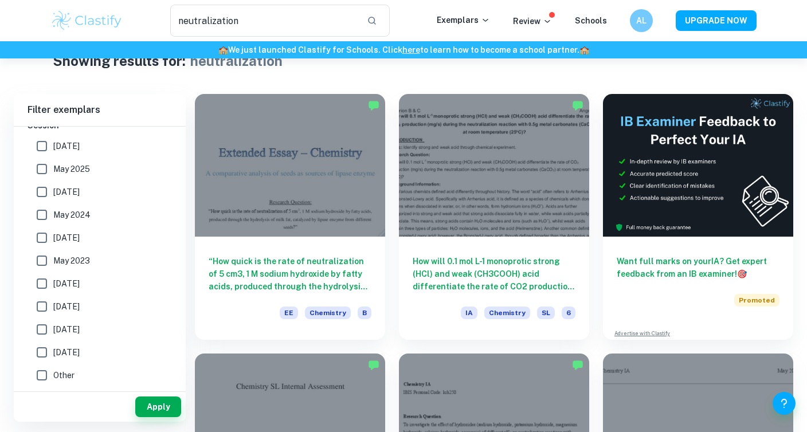
scroll to position [0, 0]
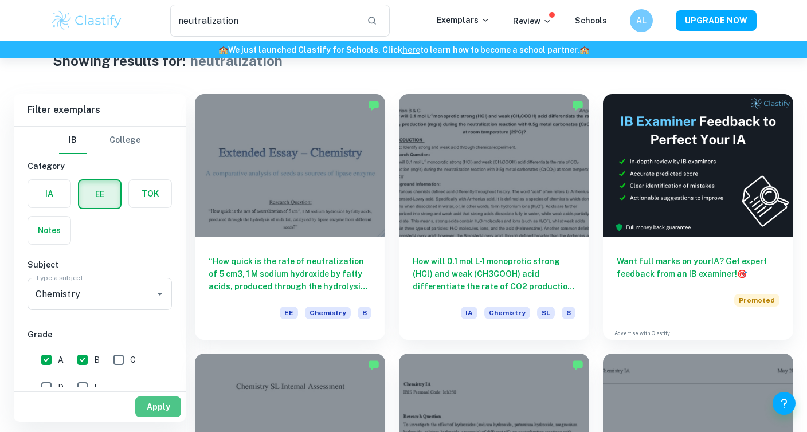
click at [149, 400] on button "Apply" at bounding box center [158, 407] width 46 height 21
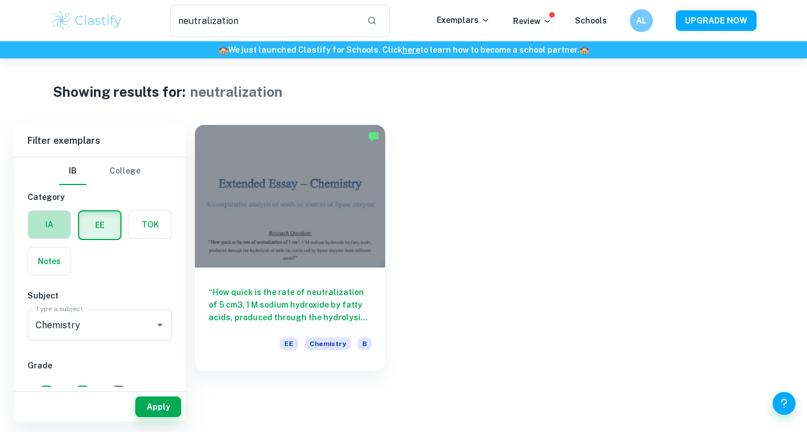
click at [55, 232] on label "button" at bounding box center [49, 225] width 42 height 28
click at [0, 0] on input "radio" at bounding box center [0, 0] width 0 height 0
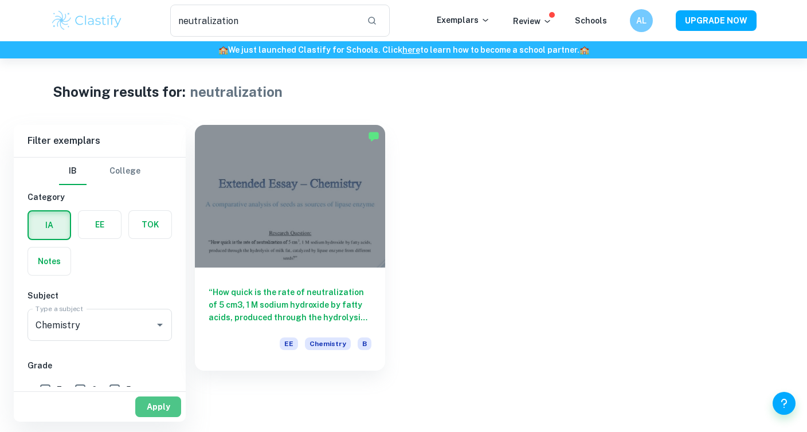
click at [156, 399] on button "Apply" at bounding box center [158, 407] width 46 height 21
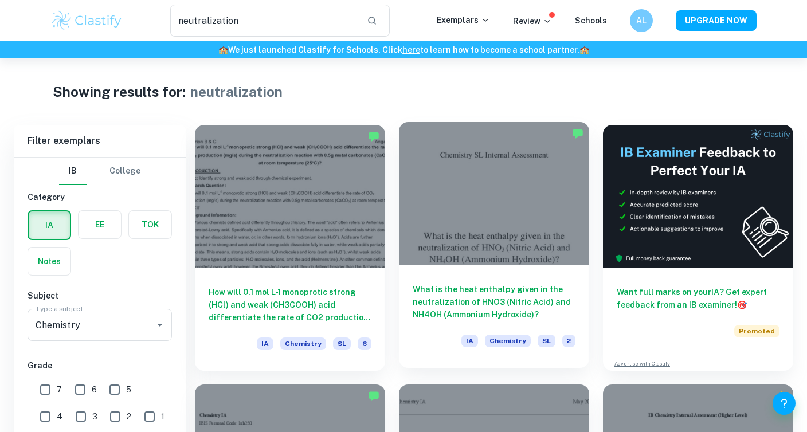
scroll to position [155, 0]
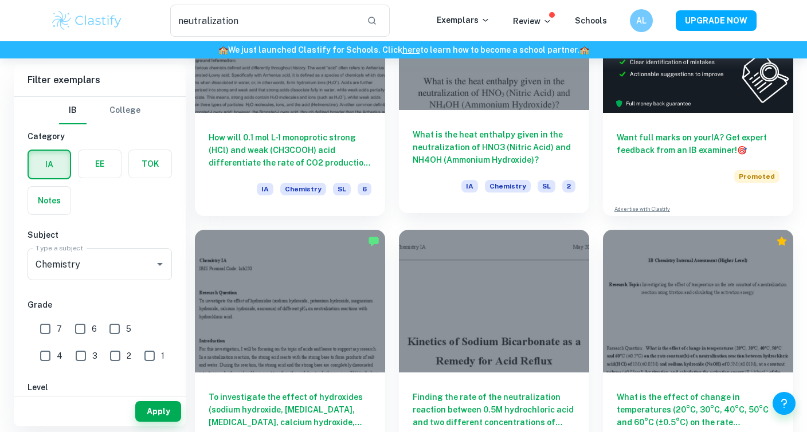
click at [447, 114] on div "What is the heat enthalpy given in the neutralization of HNO3 (Nitric Acid) and…" at bounding box center [494, 161] width 190 height 103
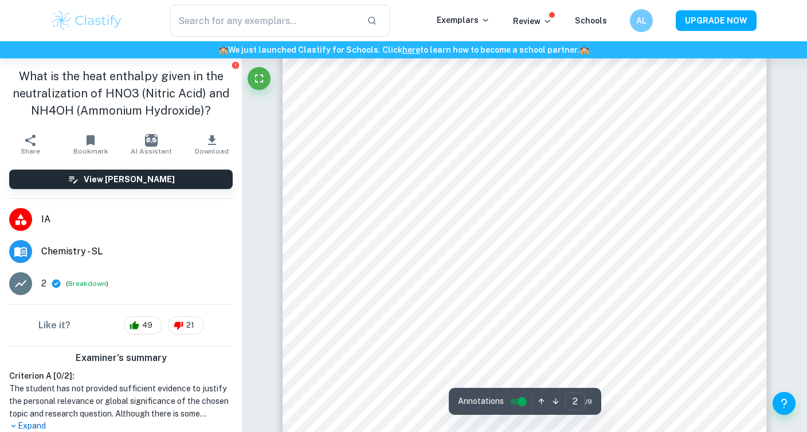
scroll to position [786, 0]
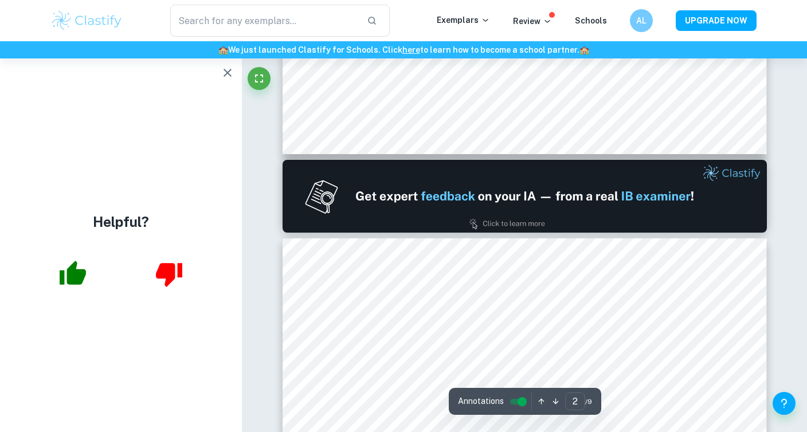
type input "1"
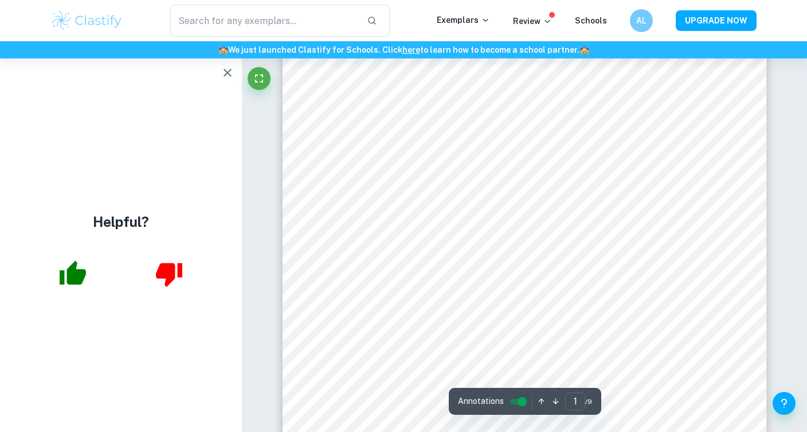
scroll to position [0, 0]
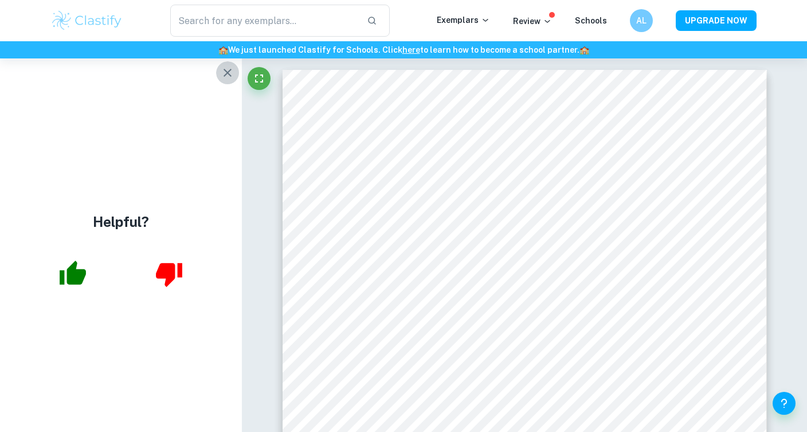
click at [225, 73] on icon "button" at bounding box center [228, 73] width 14 height 14
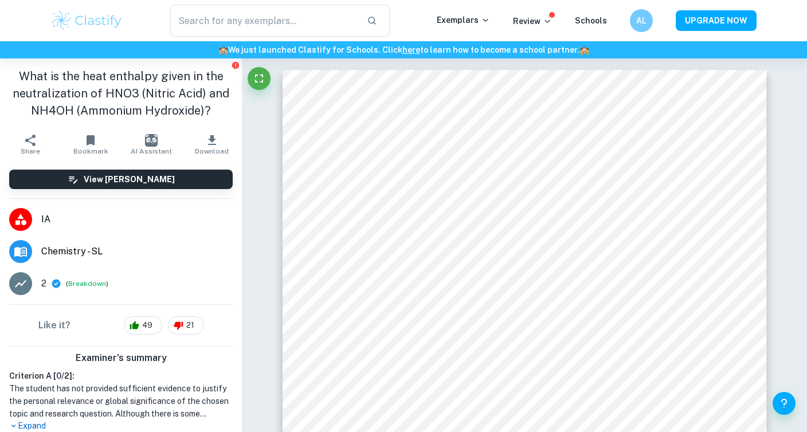
type input "neutralization"
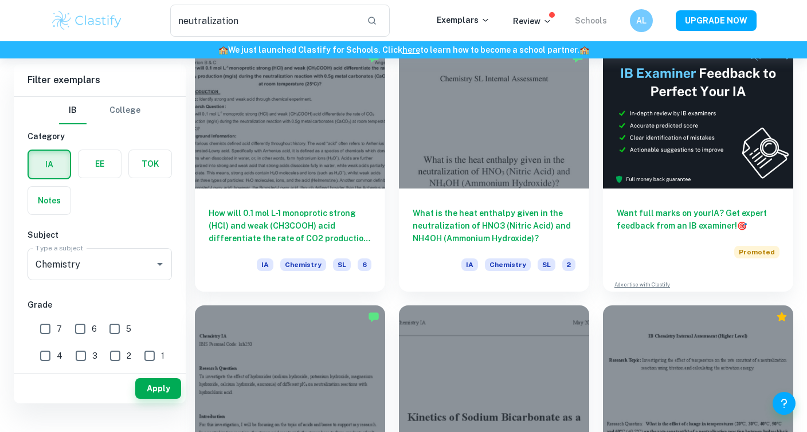
scroll to position [42, 0]
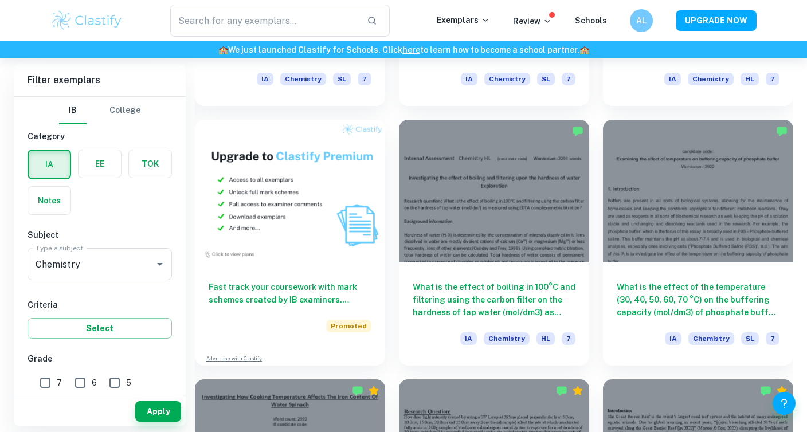
scroll to position [815, 0]
